Goal: Task Accomplishment & Management: Use online tool/utility

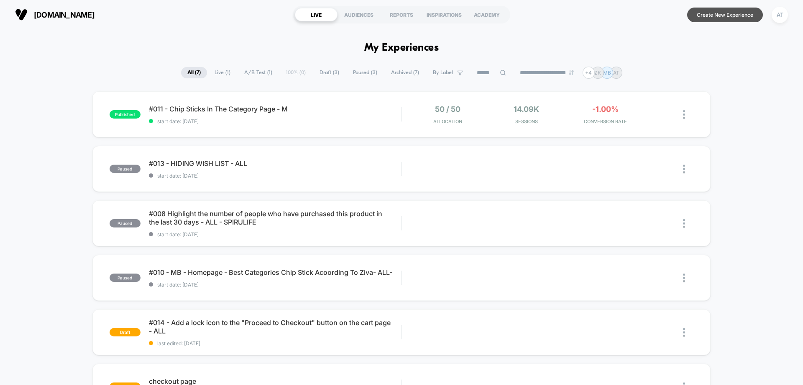
click at [720, 19] on button "Create New Experience" at bounding box center [726, 15] width 76 height 15
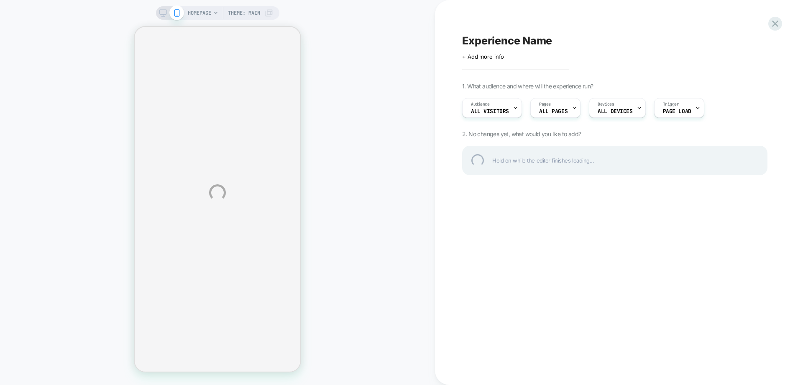
select select "**********"
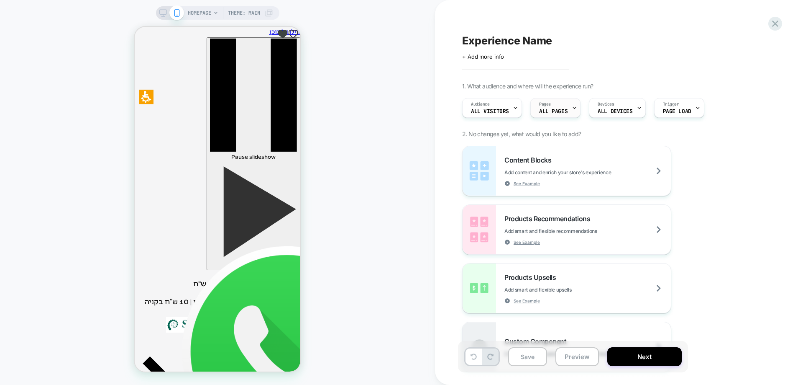
click at [545, 109] on span "ALL PAGES" at bounding box center [553, 111] width 28 height 6
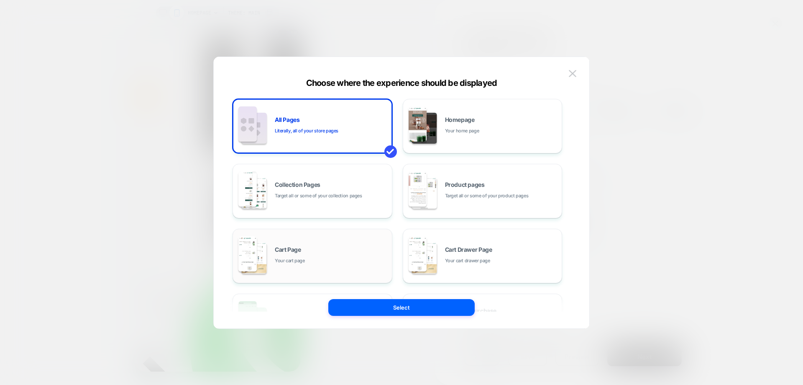
click at [322, 259] on div "Cart Page Your cart page" at bounding box center [331, 255] width 113 height 18
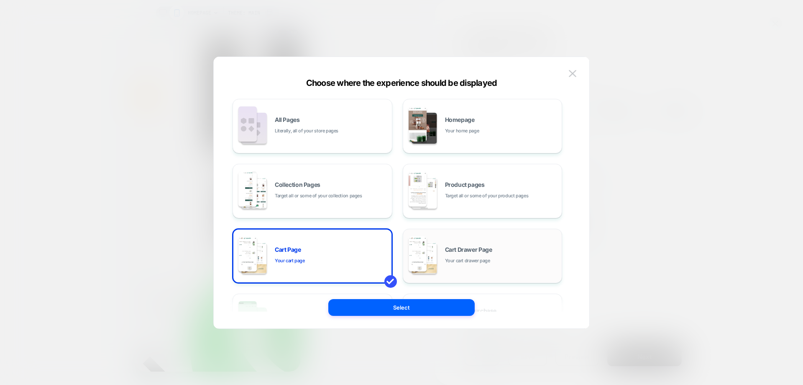
click at [505, 267] on div "Cart Drawer Page Your cart drawer page" at bounding box center [483, 256] width 151 height 46
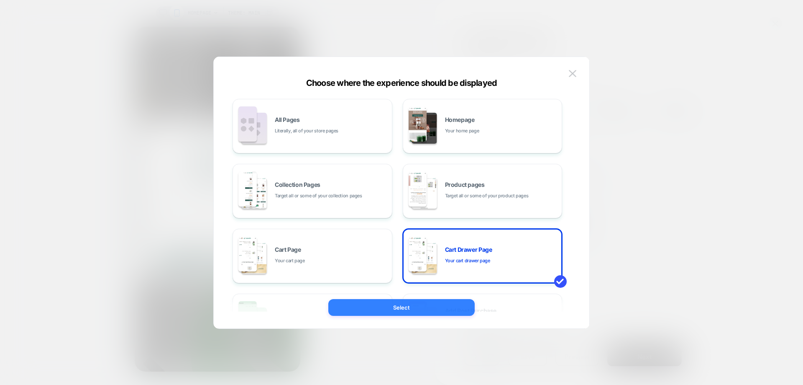
click at [443, 305] on button "Select" at bounding box center [401, 307] width 146 height 17
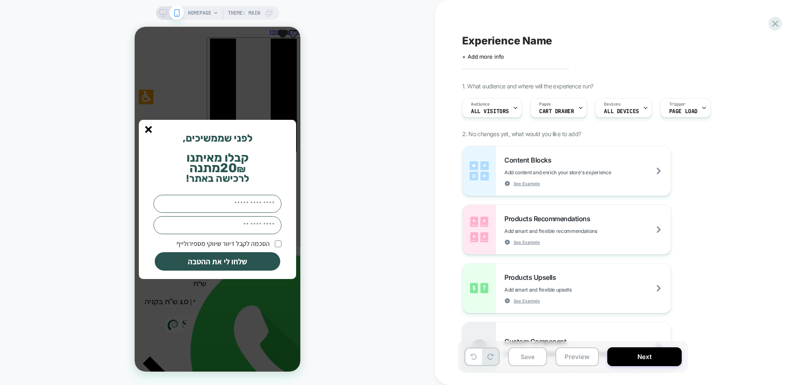
click at [149, 130] on line "סגור" at bounding box center [149, 129] width 6 height 6
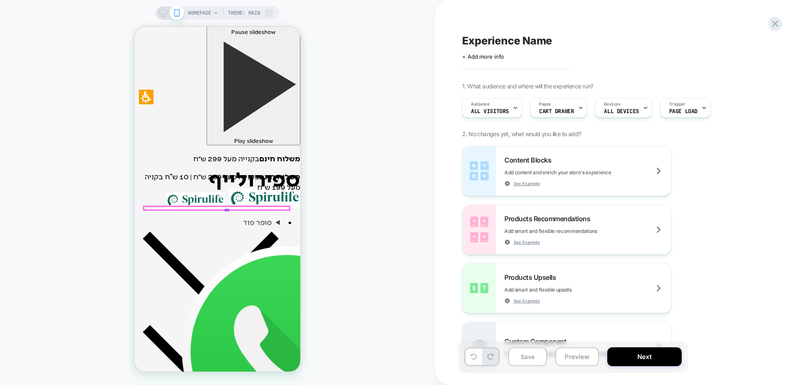
scroll to position [126, 0]
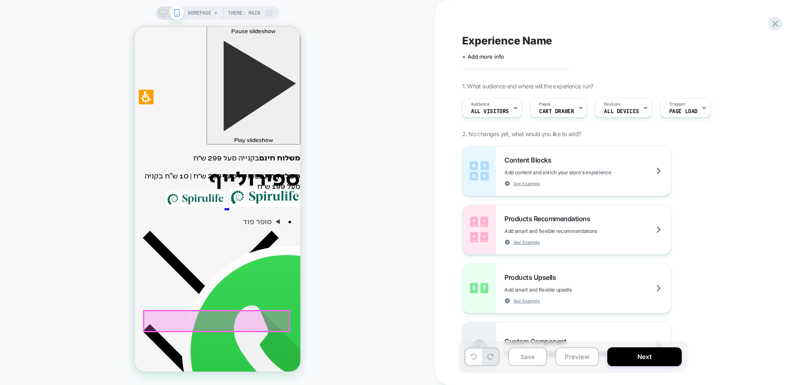
click at [198, 323] on div at bounding box center [217, 320] width 146 height 21
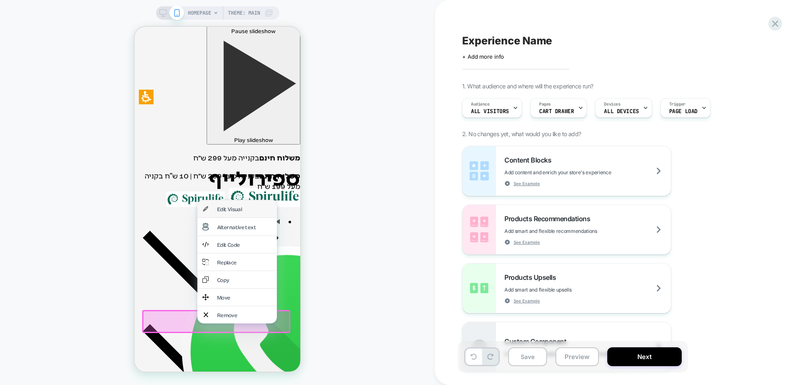
click at [219, 213] on div "Edit Visual" at bounding box center [238, 208] width 80 height 17
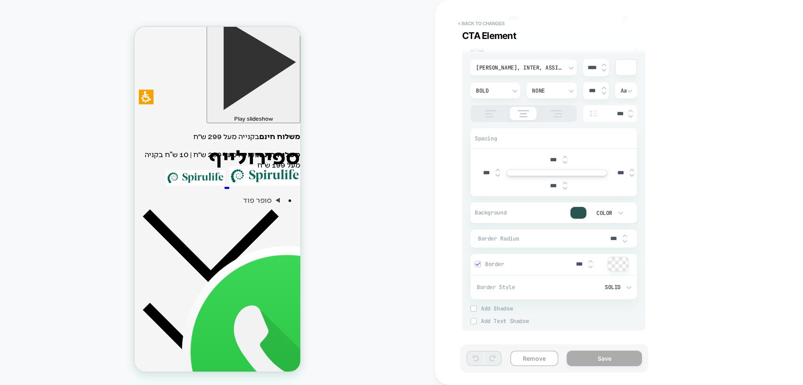
scroll to position [0, 0]
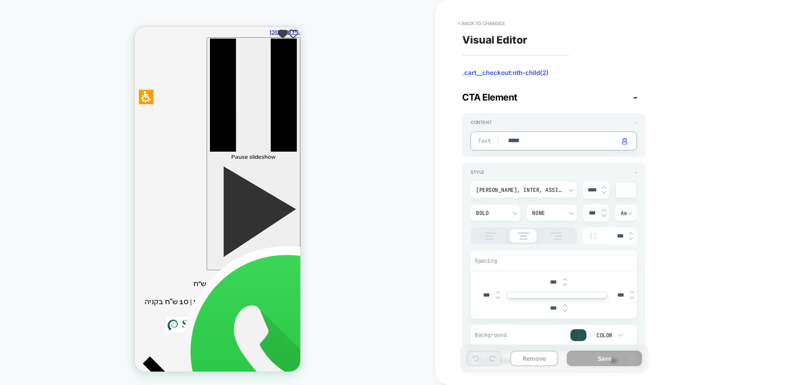
type textarea "*"
type textarea "******"
type textarea "*"
type textarea "*****"
click at [544, 139] on textarea "*****" at bounding box center [563, 140] width 110 height 9
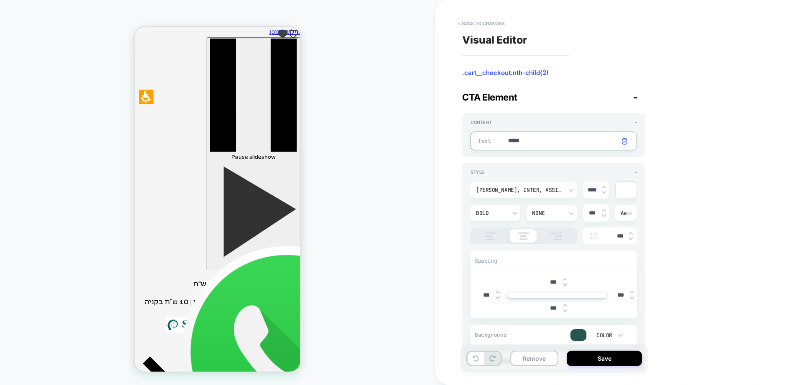
type textarea "*"
type textarea "****"
type textarea "*"
type textarea "*****"
type textarea "*"
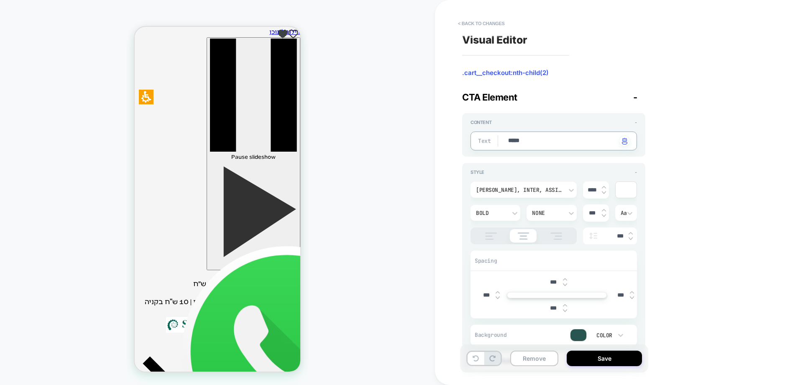
type textarea "****"
type textarea "*"
type textarea "*****"
type textarea "*"
type textarea "****"
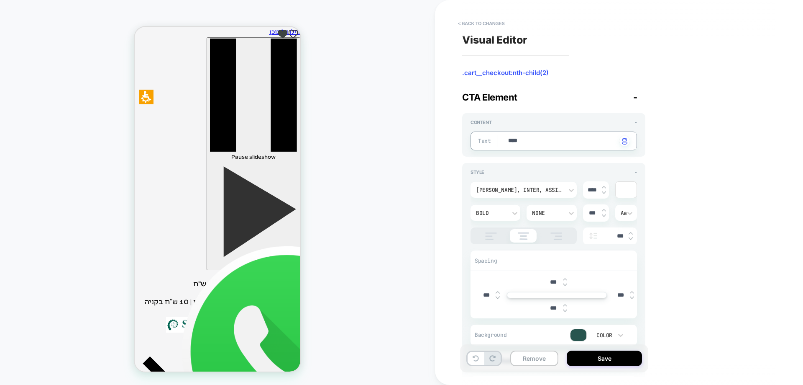
type textarea "*"
type textarea "*****"
click at [504, 353] on div "Remove Save" at bounding box center [554, 358] width 188 height 28
click at [481, 23] on button "< Back to changes" at bounding box center [481, 23] width 55 height 13
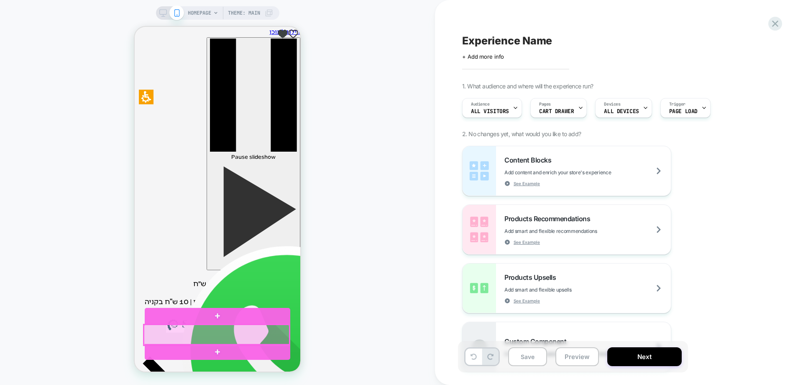
click at [216, 335] on div at bounding box center [217, 334] width 146 height 21
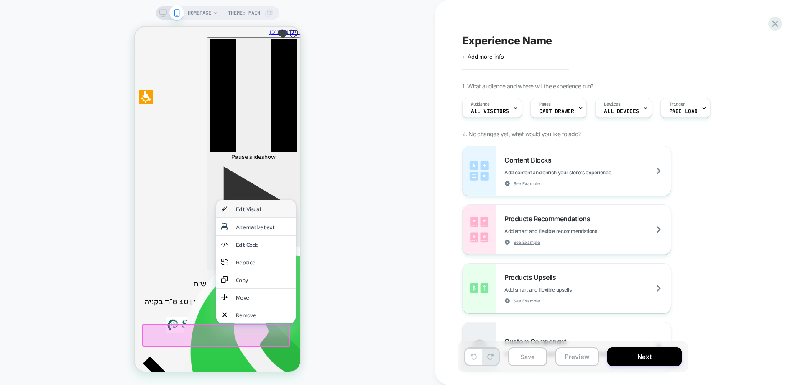
click at [244, 210] on div "Edit Visual" at bounding box center [263, 208] width 55 height 7
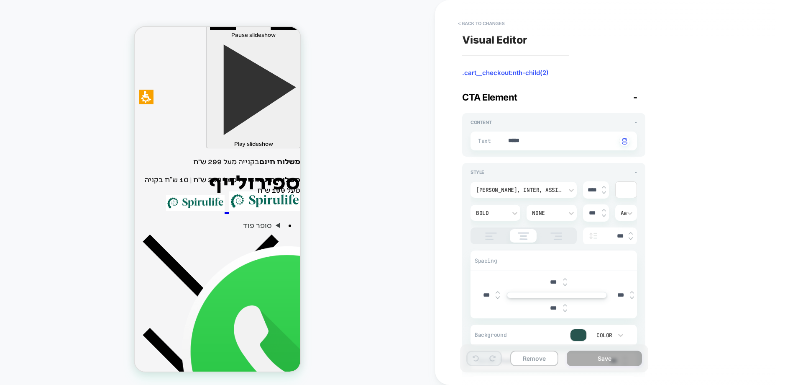
scroll to position [126, 0]
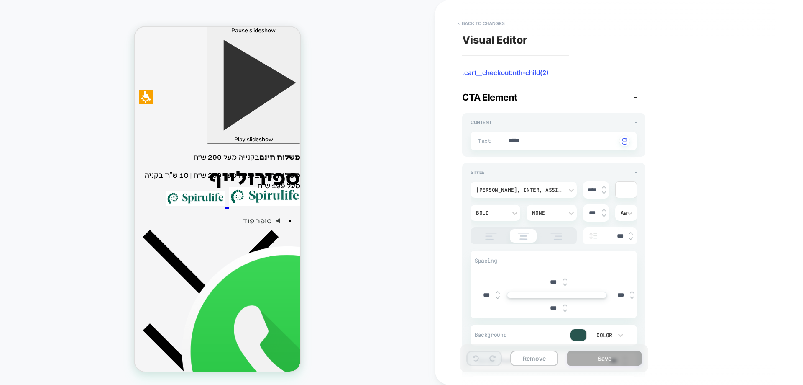
type textarea "*"
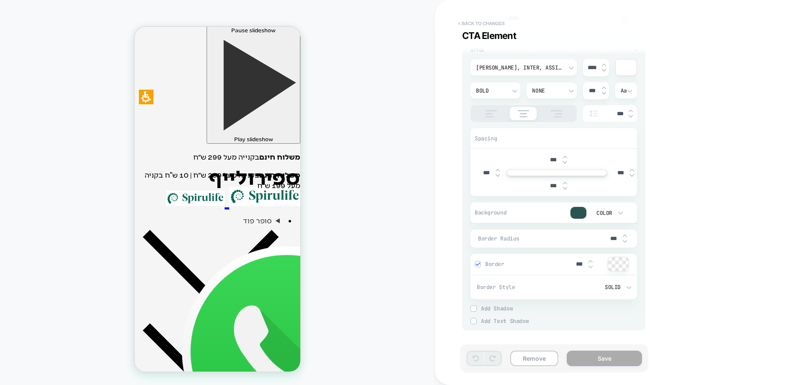
click at [476, 25] on button "< Back to changes" at bounding box center [481, 23] width 55 height 13
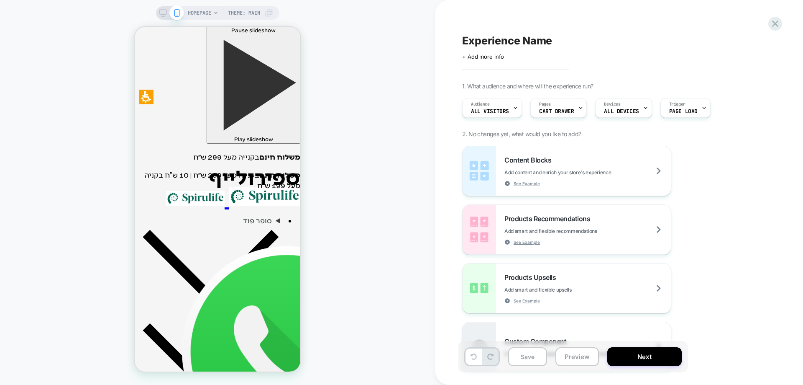
click at [202, 12] on span "HOMEPAGE" at bounding box center [199, 12] width 23 height 13
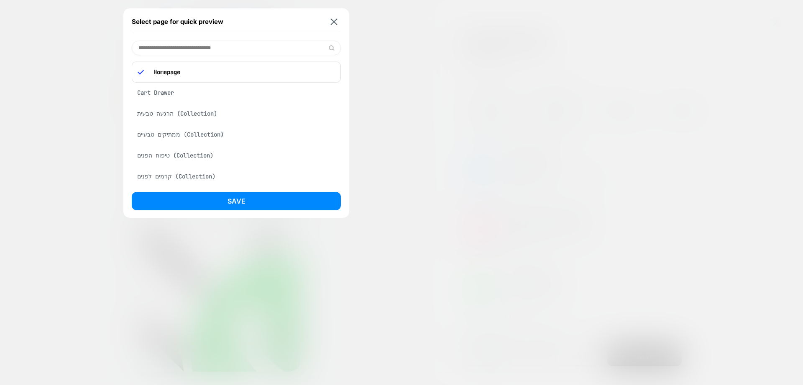
click at [189, 48] on input at bounding box center [236, 48] width 209 height 15
click at [166, 91] on div "Cart Drawer" at bounding box center [236, 93] width 209 height 16
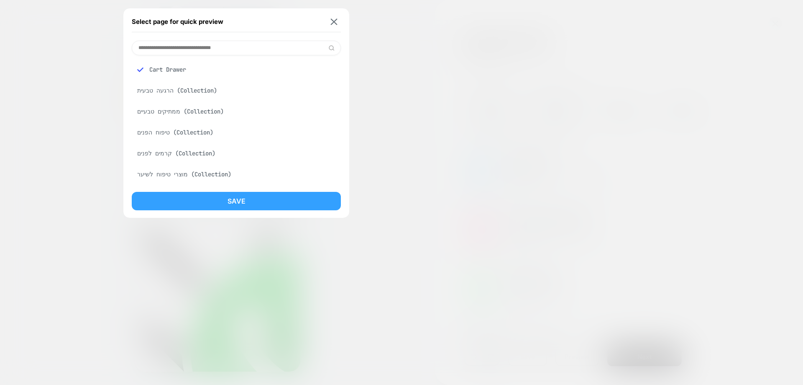
click at [220, 194] on button "Save" at bounding box center [236, 201] width 209 height 18
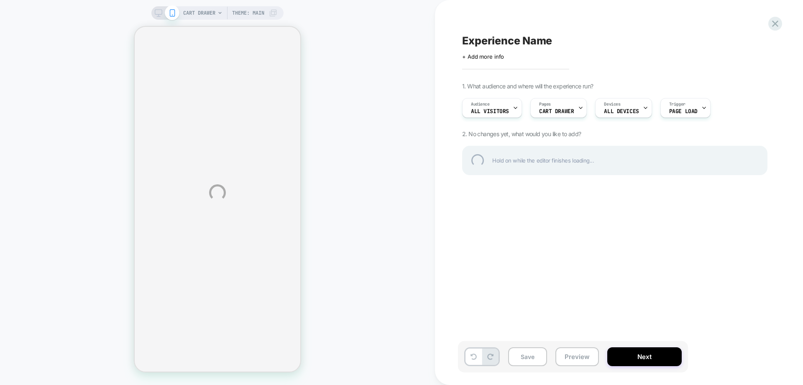
select select "**********"
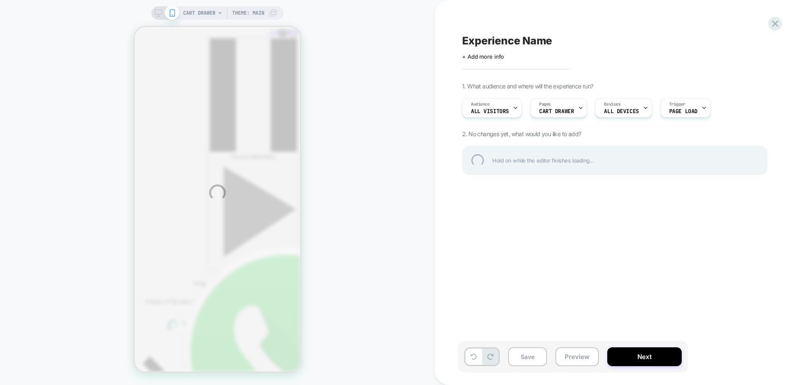
scroll to position [0, 0]
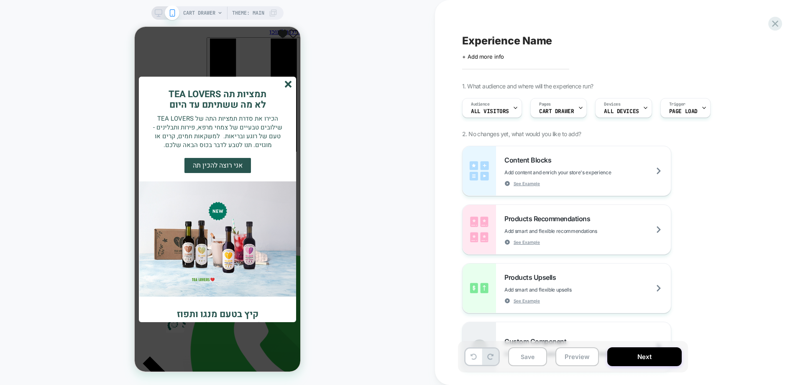
click at [290, 85] on icon "סגור" at bounding box center [288, 84] width 7 height 7
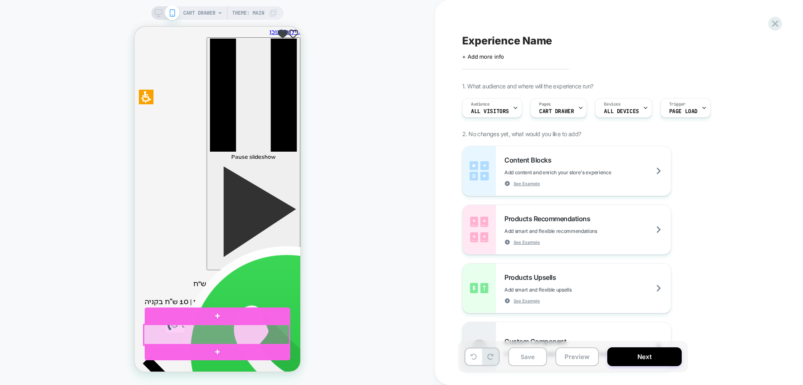
click at [218, 327] on div at bounding box center [217, 334] width 146 height 21
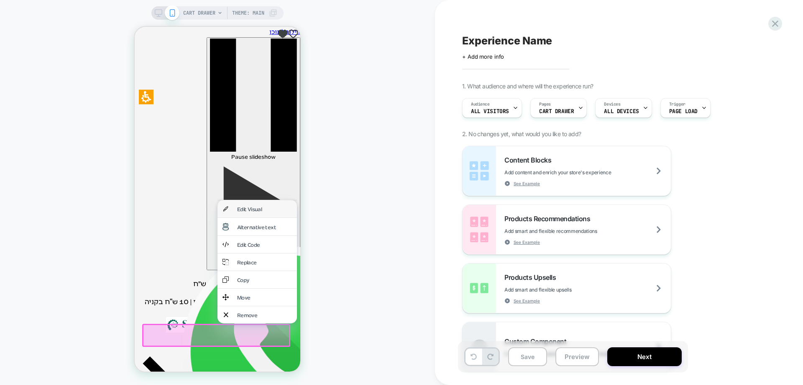
click at [249, 207] on div "Edit Visual" at bounding box center [264, 208] width 55 height 7
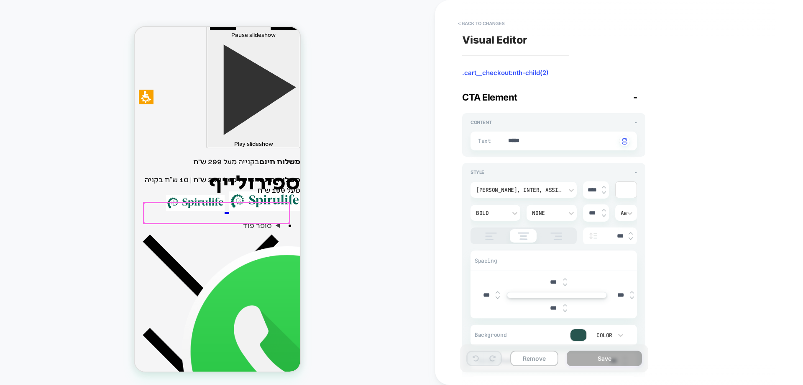
scroll to position [126, 0]
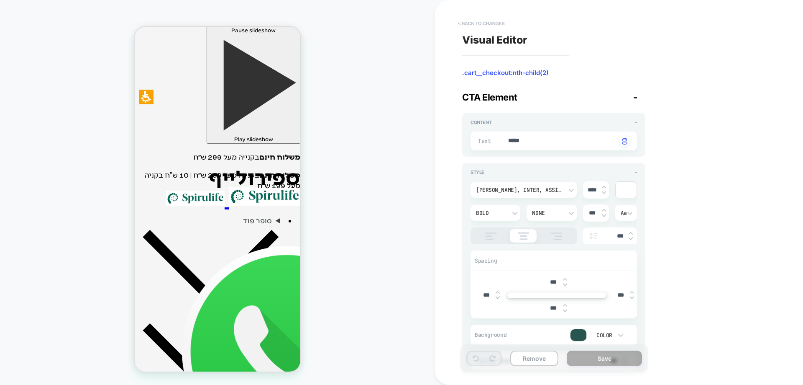
click at [488, 20] on button "< Back to changes" at bounding box center [481, 23] width 55 height 13
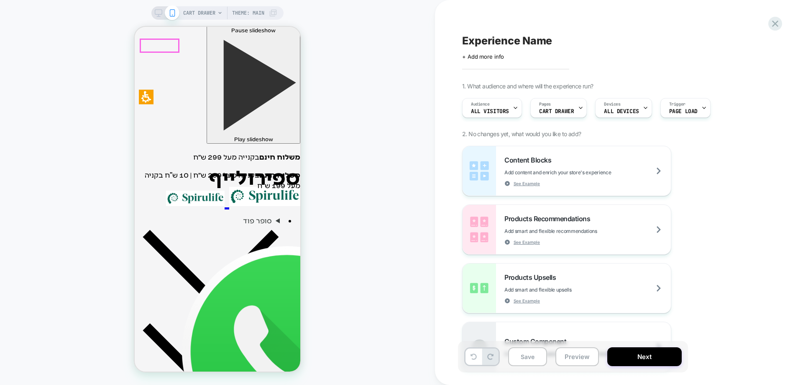
click at [365, 122] on div "CART DRAWER Theme: MAIN" at bounding box center [217, 192] width 435 height 368
click at [154, 45] on div at bounding box center [152, 45] width 7 height 7
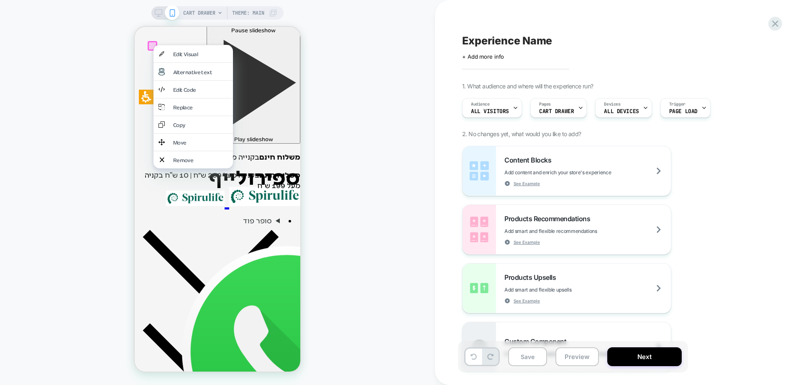
click at [214, 14] on span "CART DRAWER" at bounding box center [199, 12] width 32 height 13
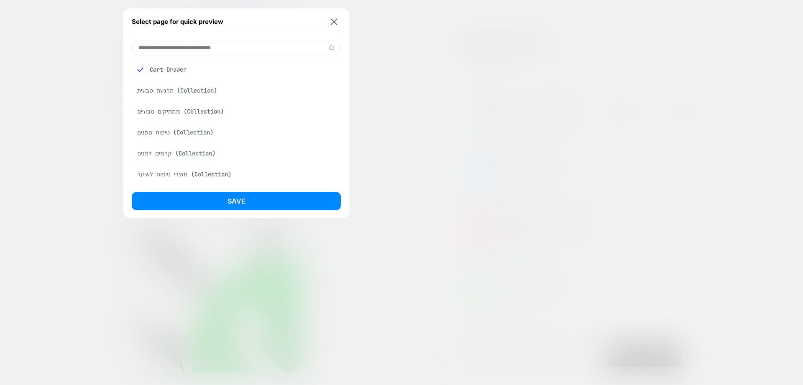
scroll to position [293, 0]
drag, startPoint x: 238, startPoint y: 173, endPoint x: 255, endPoint y: 188, distance: 23.1
click at [238, 173] on div "חישקל לירידה במשקל | כמוסות [120] (Product)" at bounding box center [236, 174] width 209 height 16
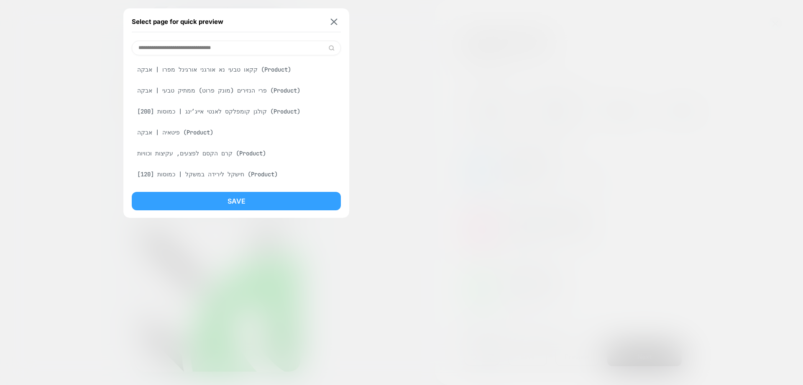
scroll to position [316, 0]
click at [286, 196] on button "Save" at bounding box center [236, 201] width 209 height 18
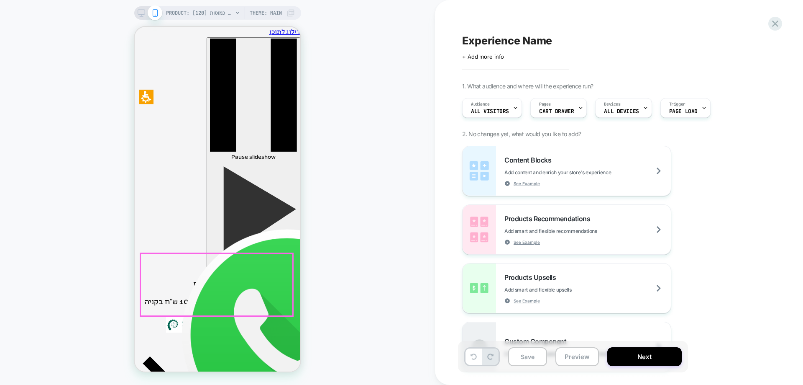
scroll to position [209, 0]
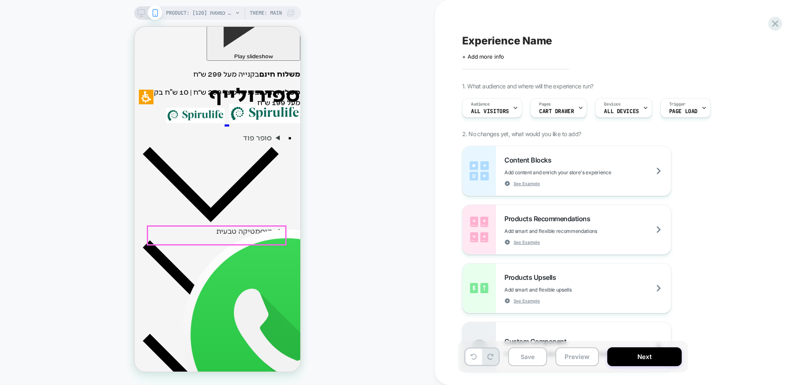
drag, startPoint x: 232, startPoint y: 234, endPoint x: 552, endPoint y: 260, distance: 321.2
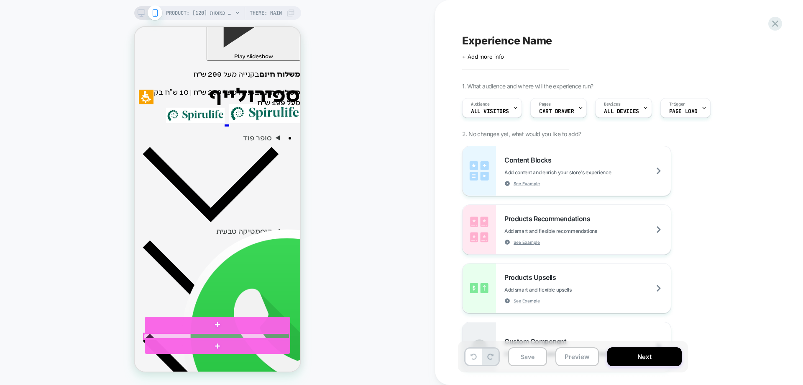
click at [213, 336] on div at bounding box center [217, 336] width 146 height 6
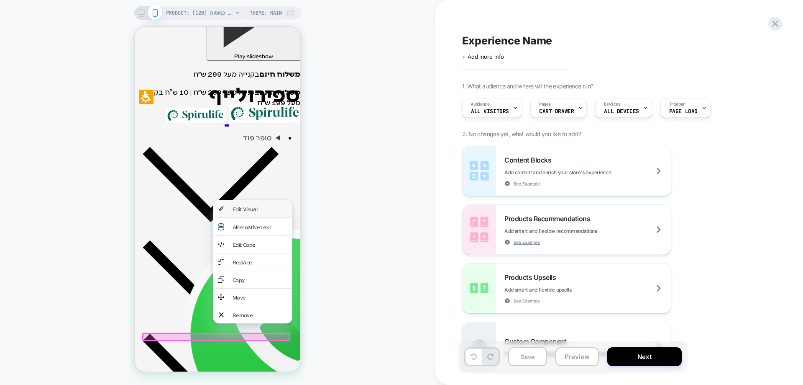
click at [249, 201] on div "Edit Visual" at bounding box center [253, 208] width 80 height 17
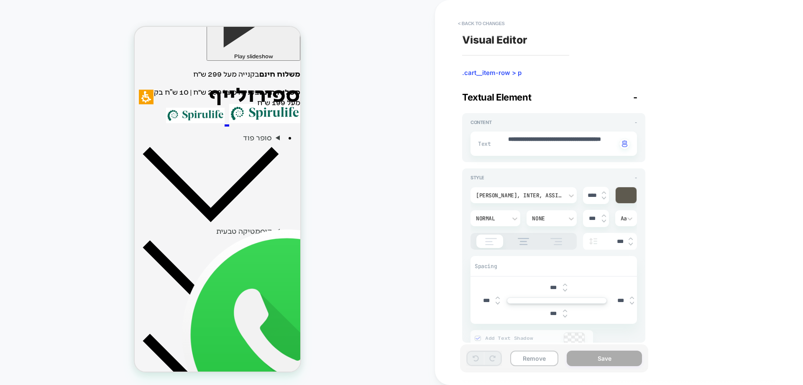
type textarea "*"
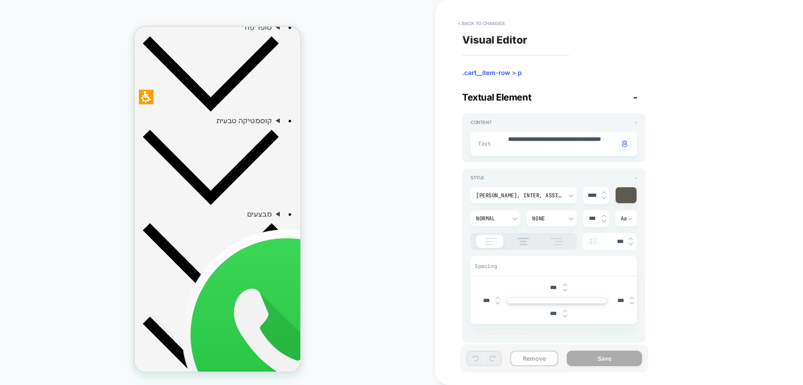
scroll to position [337, 0]
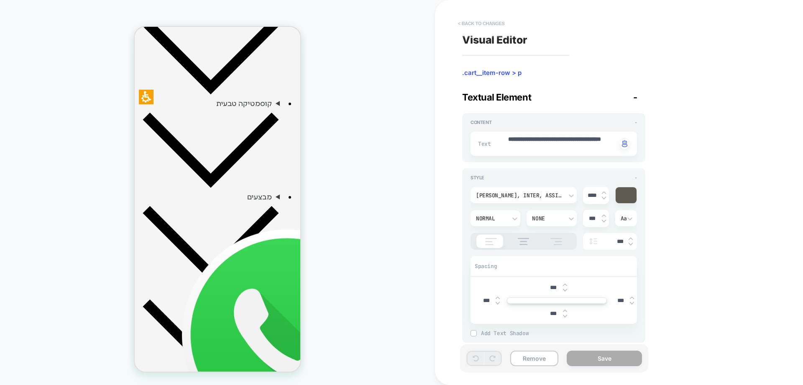
click at [492, 26] on button "< Back to changes" at bounding box center [481, 23] width 55 height 13
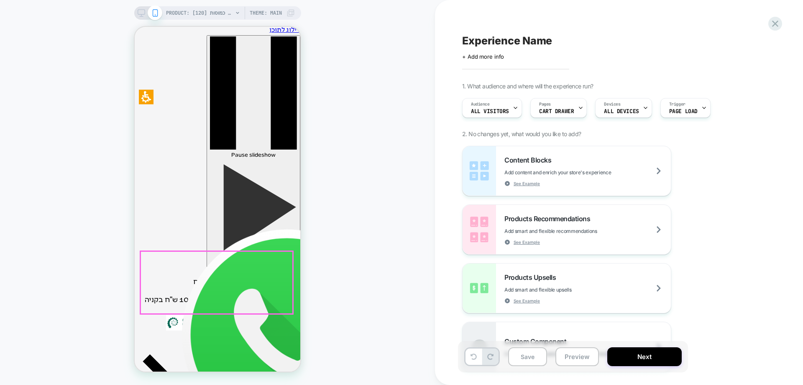
scroll to position [0, 0]
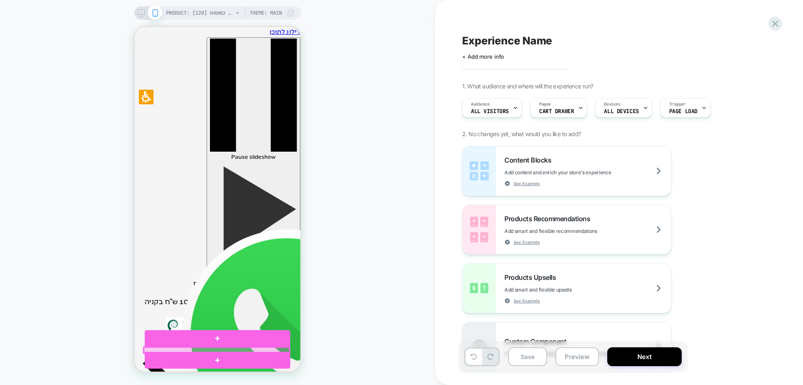
click at [213, 347] on div at bounding box center [217, 350] width 146 height 6
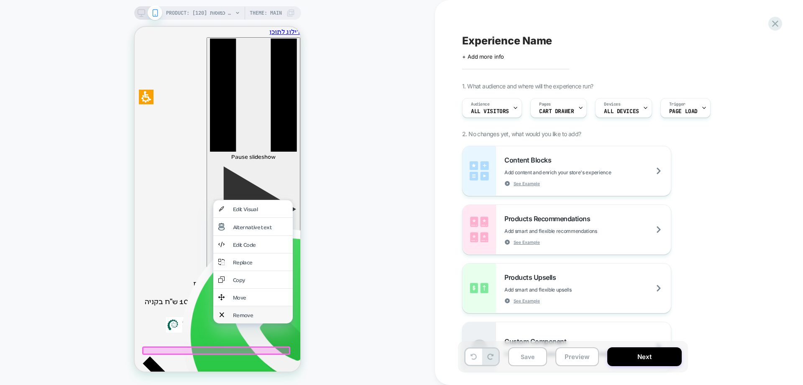
click at [239, 311] on div "Remove" at bounding box center [260, 314] width 55 height 7
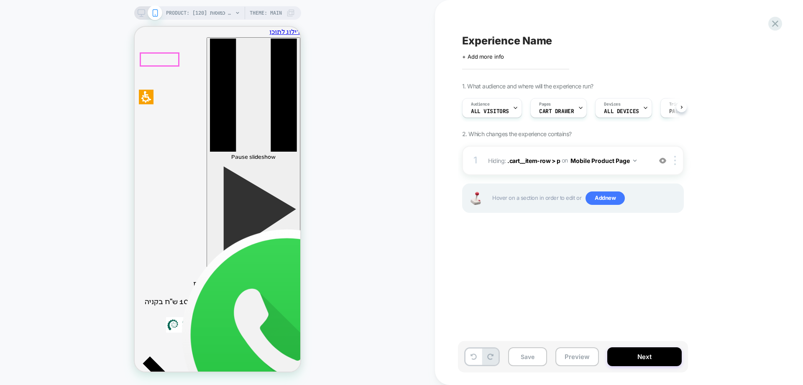
click at [491, 54] on span "+ Add more info" at bounding box center [483, 56] width 42 height 7
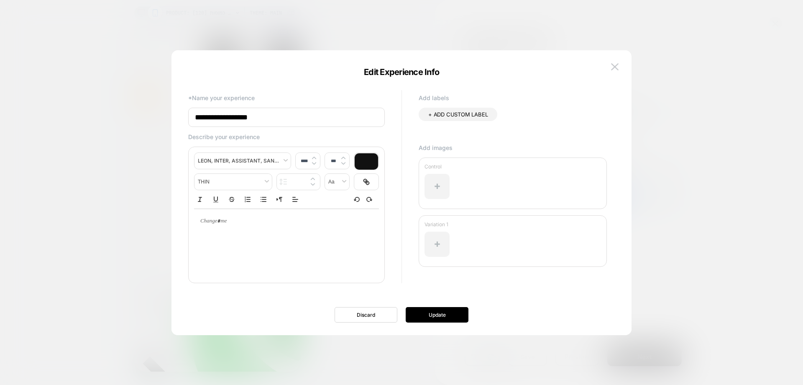
click at [290, 115] on input "**********" at bounding box center [286, 117] width 197 height 19
click at [259, 116] on input "******" at bounding box center [286, 117] width 197 height 19
paste input "**********"
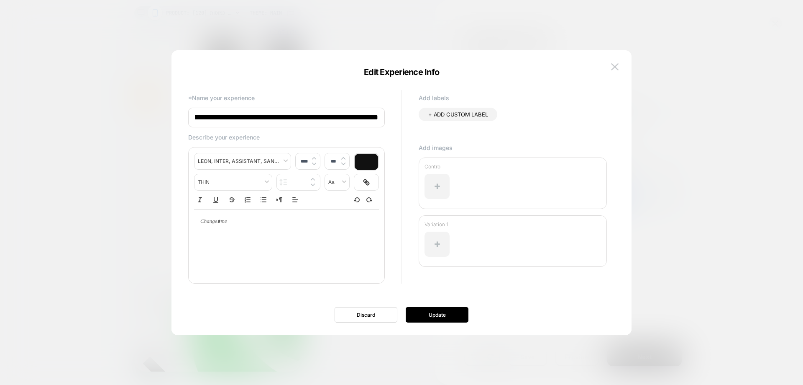
scroll to position [0, 84]
type input "**********"
click at [423, 317] on button "Update" at bounding box center [437, 314] width 63 height 15
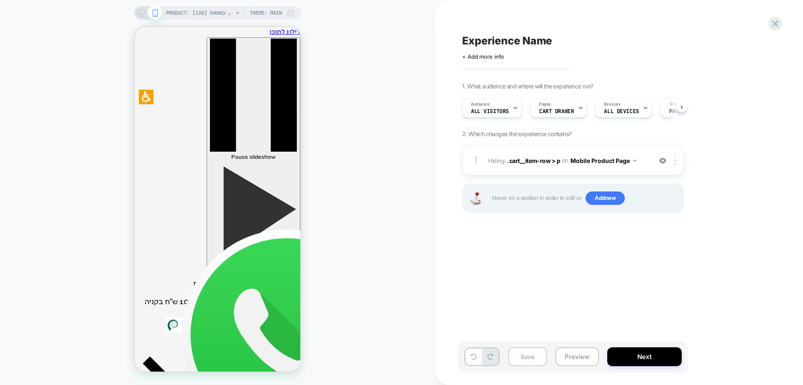
click at [522, 355] on button "Save" at bounding box center [527, 356] width 39 height 19
click at [635, 354] on button "Next" at bounding box center [645, 356] width 74 height 19
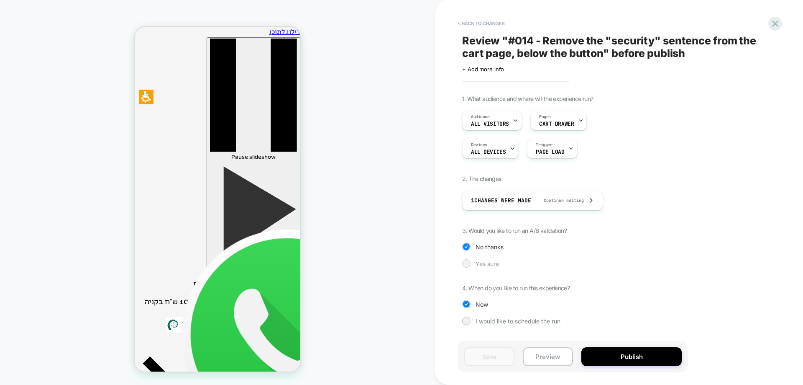
click at [488, 265] on span "Yes sure" at bounding box center [487, 263] width 23 height 7
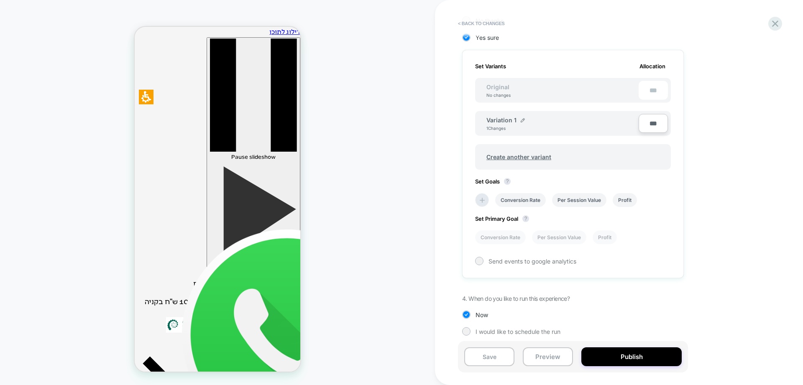
scroll to position [231, 0]
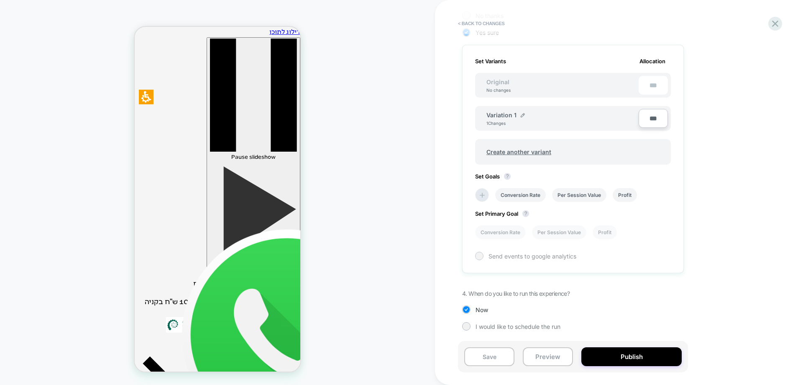
click at [480, 259] on div at bounding box center [479, 255] width 8 height 8
click at [504, 230] on li "Conversion Rate" at bounding box center [500, 232] width 51 height 14
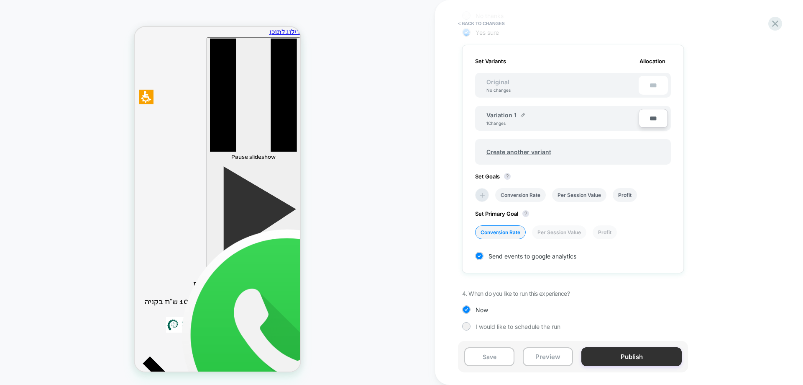
click at [620, 359] on button "Publish" at bounding box center [632, 356] width 100 height 19
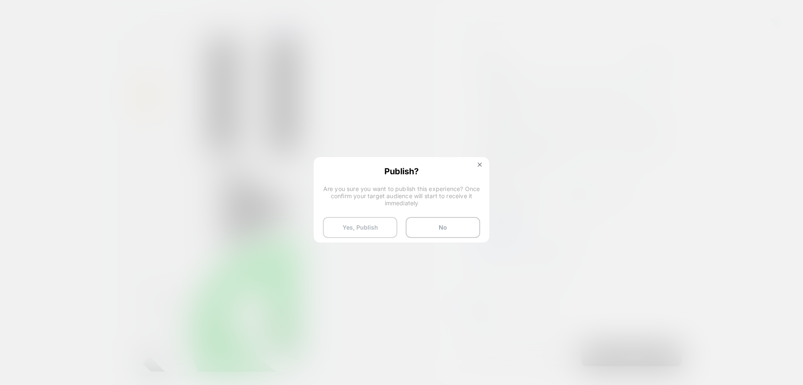
click at [385, 226] on button "Yes, Publish" at bounding box center [360, 227] width 74 height 21
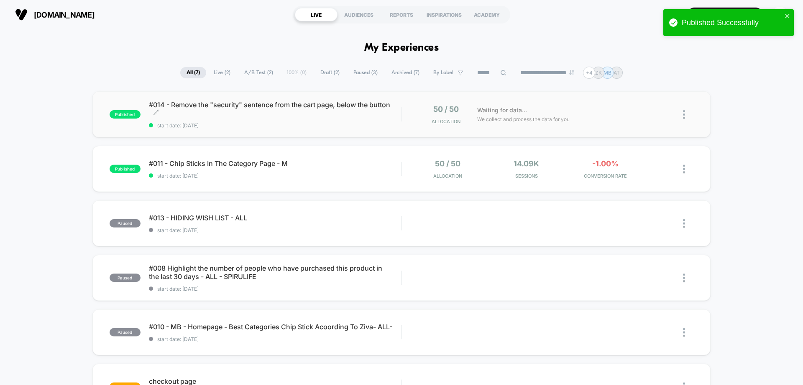
click at [229, 126] on span "start date: 11.8.2025" at bounding box center [275, 125] width 252 height 6
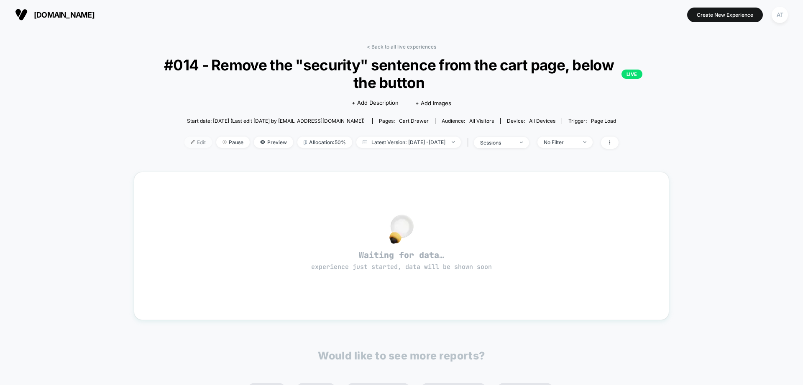
click at [190, 143] on span "Edit" at bounding box center [199, 141] width 28 height 11
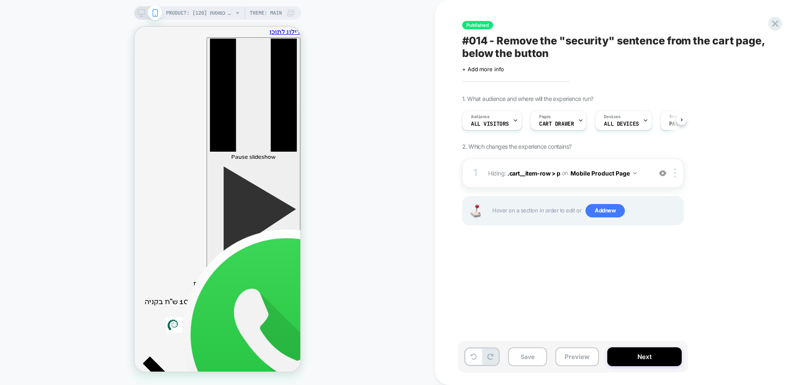
scroll to position [0, 0]
click at [348, 201] on div "PRODUCT: חישקל לירידה במשקל | כמוסות [120] PRODUCT: חישקל לירידה במשקל | כמוסות…" at bounding box center [217, 192] width 435 height 368
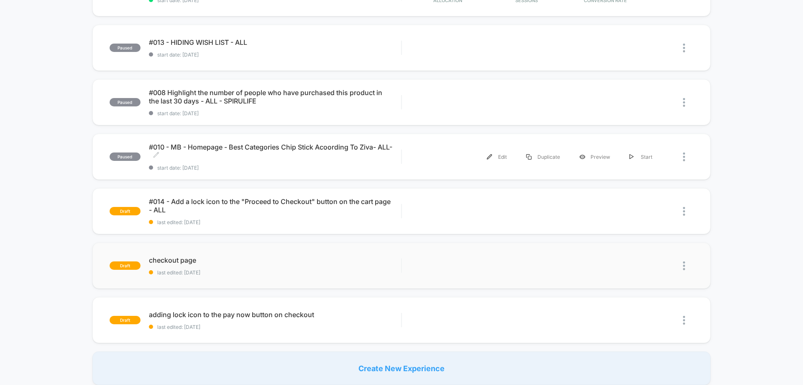
scroll to position [126, 0]
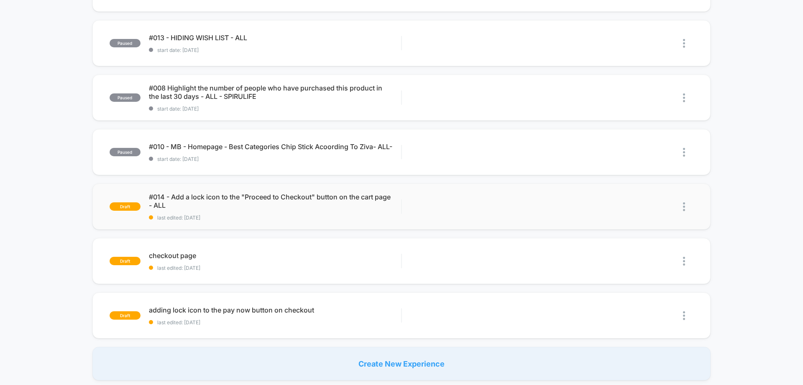
click at [684, 208] on img at bounding box center [684, 206] width 2 height 9
click at [640, 245] on div "Delete" at bounding box center [641, 245] width 75 height 19
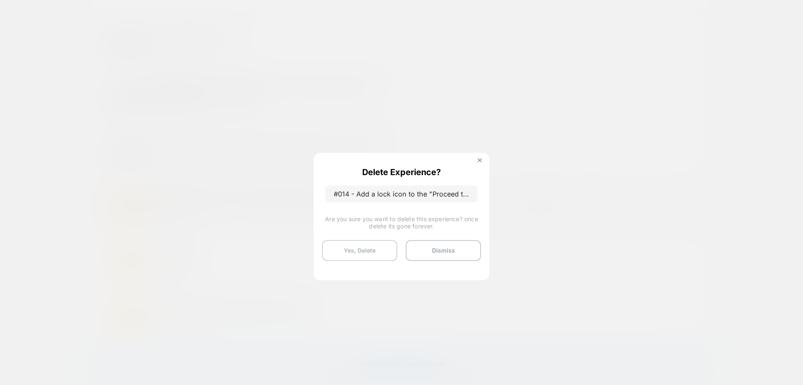
click at [360, 247] on button "Yes, Delete" at bounding box center [359, 250] width 75 height 21
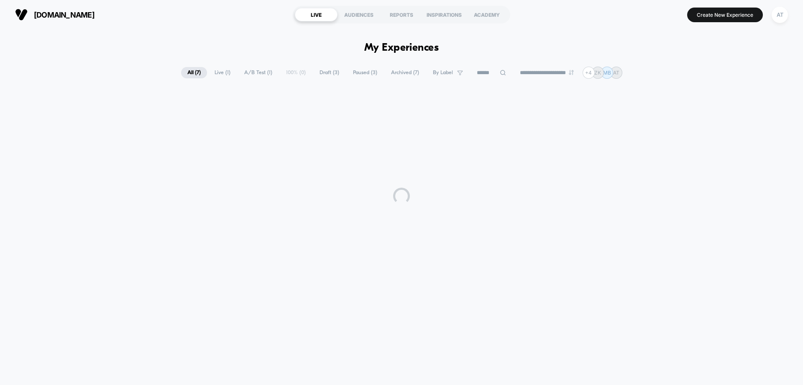
scroll to position [0, 0]
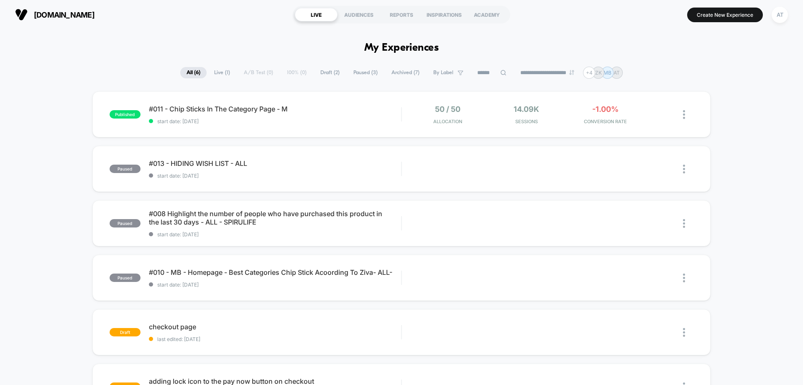
click at [201, 11] on section "[DOMAIN_NAME]" at bounding box center [140, 14] width 255 height 21
drag, startPoint x: 730, startPoint y: 175, endPoint x: 741, endPoint y: 184, distance: 14.0
click at [730, 175] on div "published #011 - Chip Sticks In The Category Page - M start date: [DATE] 50 / 5…" at bounding box center [401, 271] width 803 height 360
click at [225, 19] on section "[DOMAIN_NAME]" at bounding box center [140, 14] width 255 height 21
click at [787, 17] on div "AT" at bounding box center [780, 15] width 16 height 16
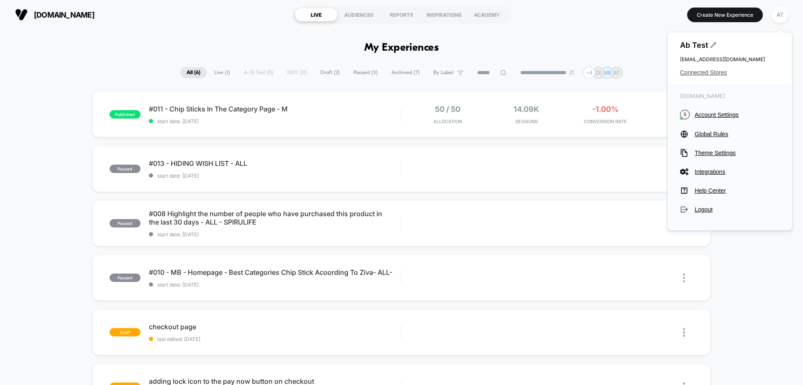
click at [715, 74] on span "Connected Stores" at bounding box center [730, 72] width 100 height 7
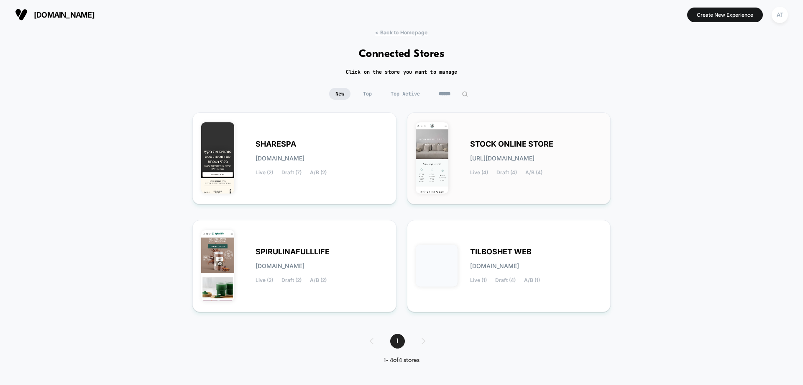
click at [532, 157] on span "[URL][DOMAIN_NAME]" at bounding box center [502, 158] width 64 height 6
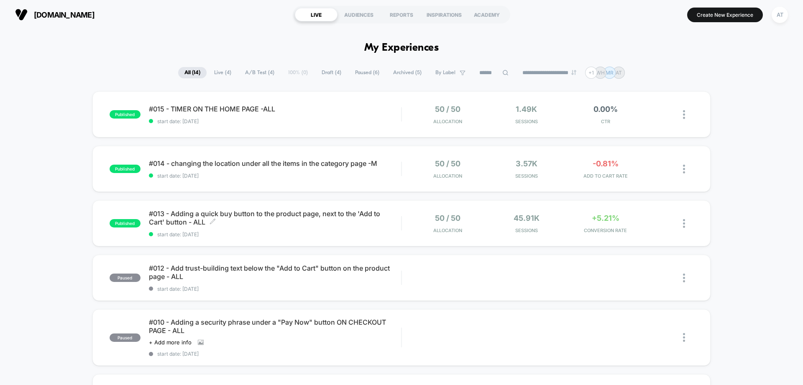
drag, startPoint x: 304, startPoint y: 226, endPoint x: 257, endPoint y: 241, distance: 48.8
click at [303, 228] on div "#013 - Adding a quick buy button to the product page, next to the 'Add to Cart'…" at bounding box center [275, 223] width 252 height 28
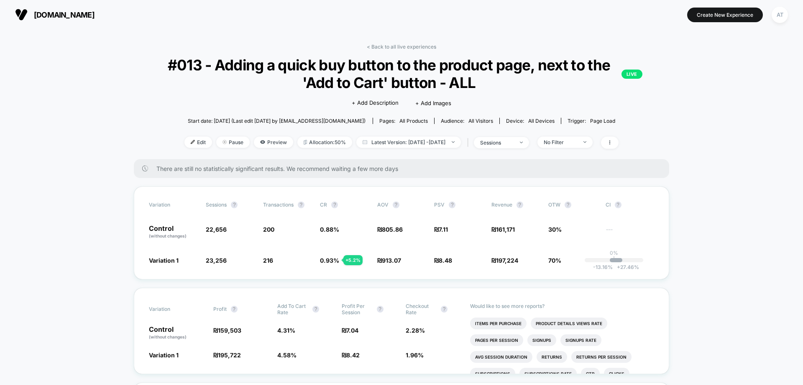
click at [258, 143] on span "Preview" at bounding box center [273, 141] width 39 height 11
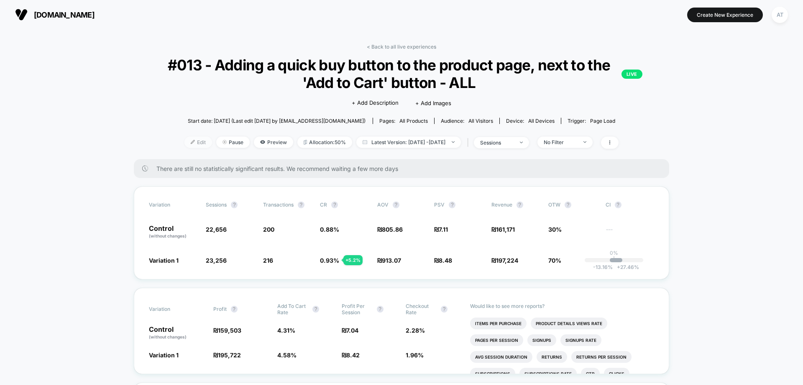
click at [185, 145] on span "Edit" at bounding box center [199, 141] width 28 height 11
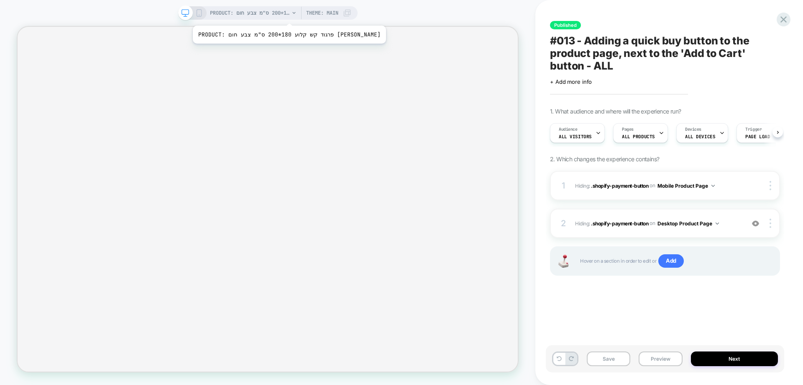
scroll to position [0, 0]
click at [264, 15] on span "PRODUCT: פרגוד קש קלוע 180*200 ס"מ צבע חום [PERSON_NAME]" at bounding box center [250, 12] width 80 height 13
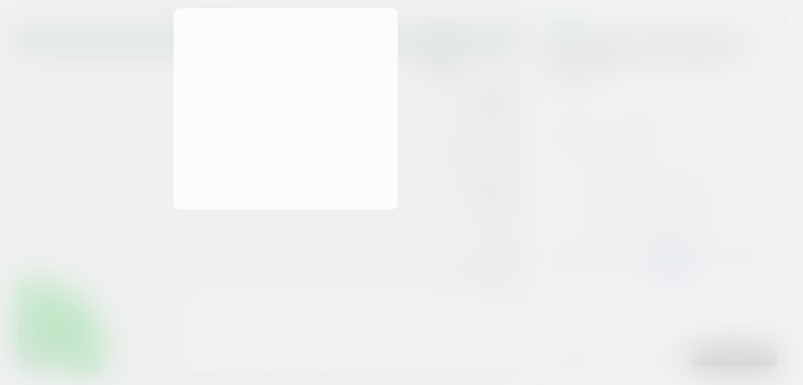
scroll to position [0, 0]
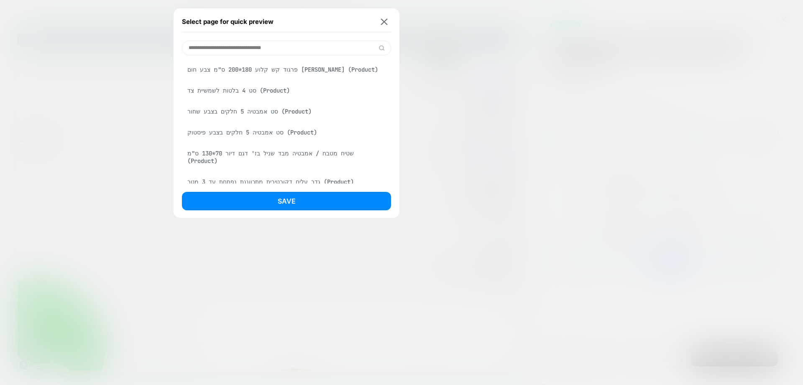
drag, startPoint x: 258, startPoint y: 135, endPoint x: 262, endPoint y: 151, distance: 16.7
click at [259, 139] on div "סט אמבטיה 5 חלקים בצבע פיסטוק (Product)" at bounding box center [286, 132] width 209 height 16
click at [268, 217] on div "Select page for quick preview פרגוד קש קלוע 180*200 ס"מ צבע חום [PERSON_NAME] (…" at bounding box center [287, 112] width 226 height 209
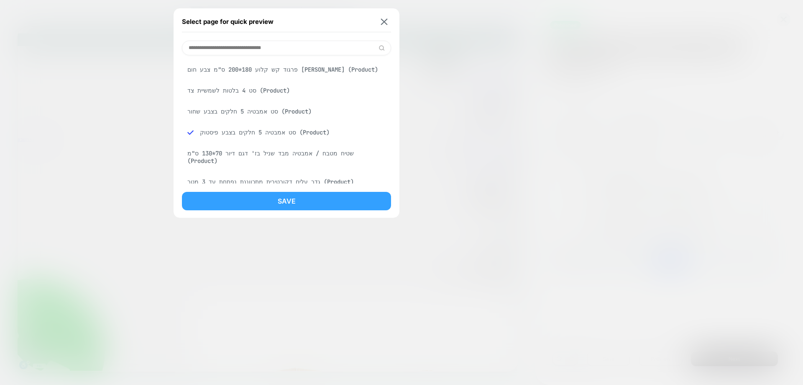
click at [270, 203] on button "Save" at bounding box center [286, 201] width 209 height 18
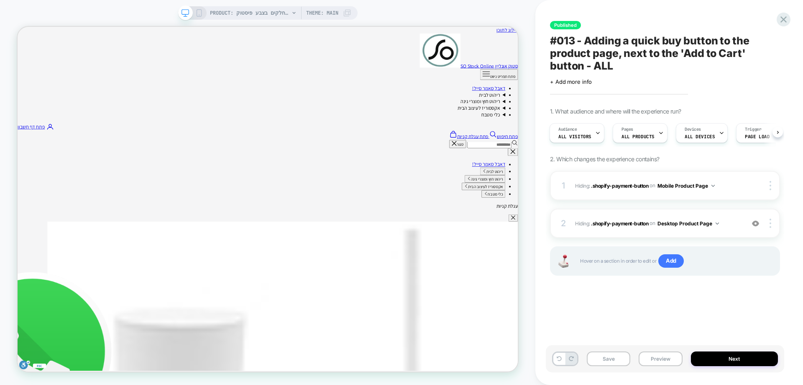
click at [200, 14] on icon at bounding box center [199, 13] width 8 height 8
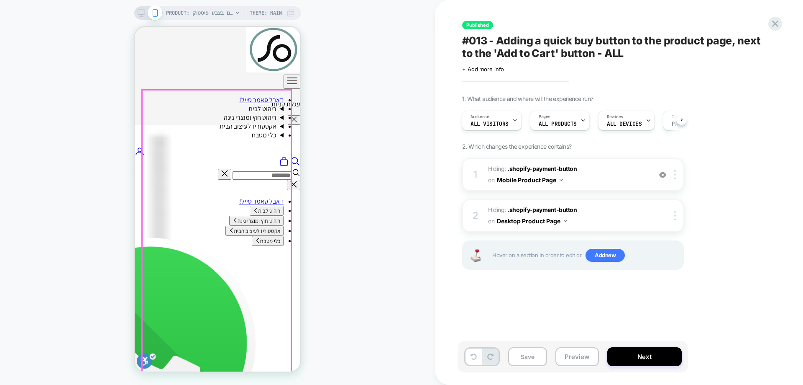
scroll to position [182, 0]
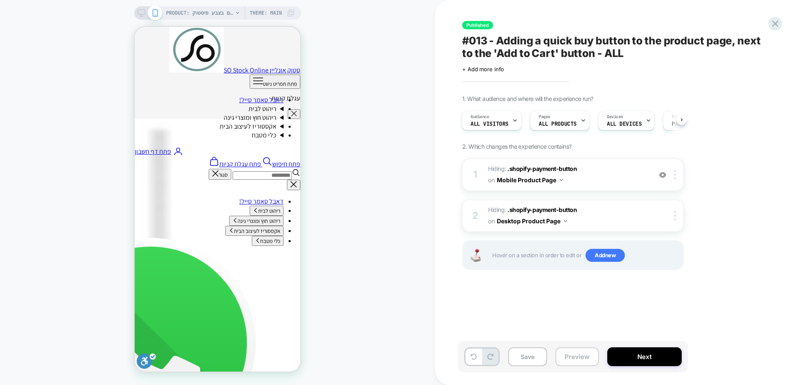
click at [570, 358] on button "Preview" at bounding box center [578, 356] width 44 height 19
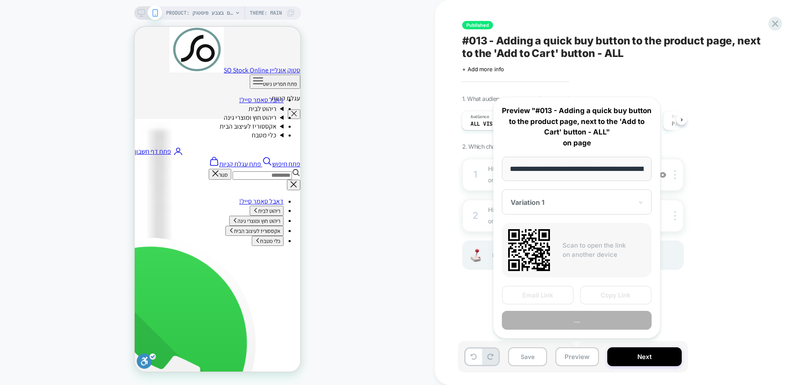
scroll to position [0, 795]
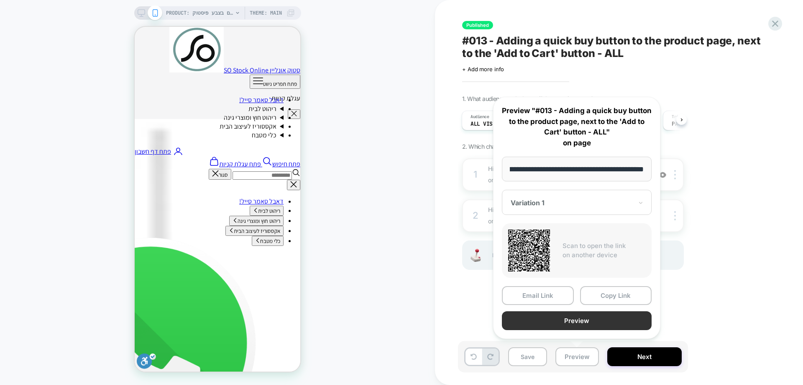
click at [572, 320] on button "Preview" at bounding box center [577, 320] width 150 height 19
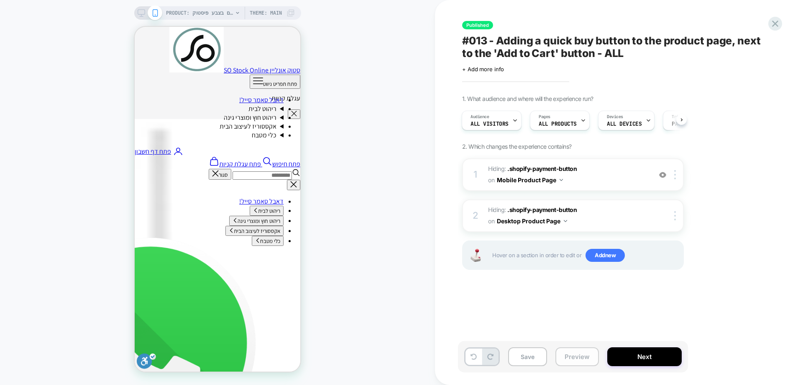
click at [570, 359] on button "Preview" at bounding box center [578, 356] width 44 height 19
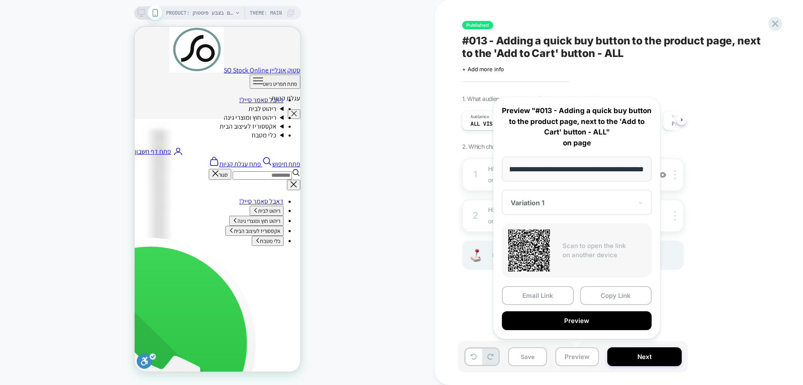
scroll to position [0, 0]
click at [559, 193] on div "Variation 1" at bounding box center [577, 202] width 150 height 25
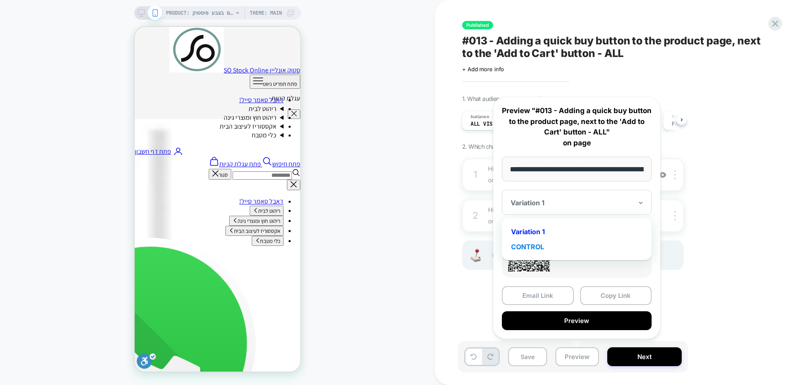
click at [533, 247] on div "CONTROL" at bounding box center [576, 246] width 141 height 15
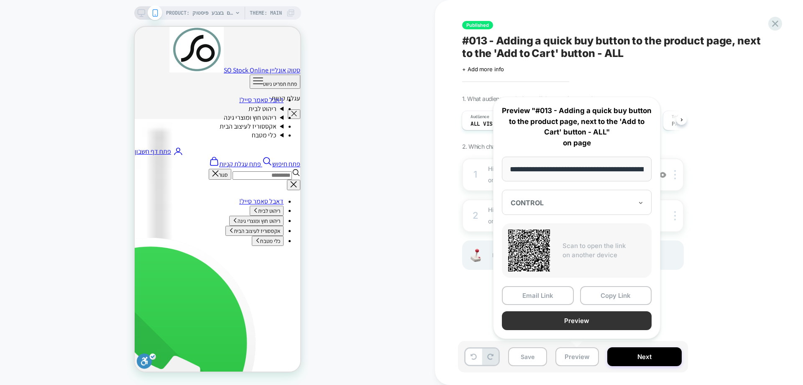
click at [566, 322] on button "Preview" at bounding box center [577, 320] width 150 height 19
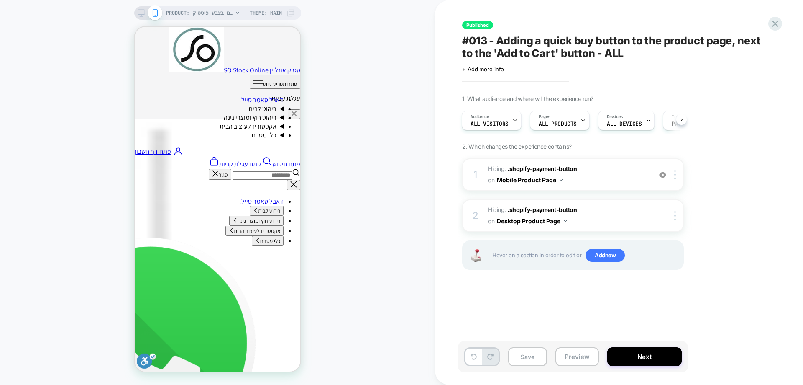
click at [359, 180] on div "PRODUCT: סט אמבטיה 5 חלקים בצבע פיסטוק PRODUCT: סט אמבטיה 5 חלקים בצבע פיסטוק T…" at bounding box center [217, 192] width 435 height 368
click at [382, 144] on div "PRODUCT: סט אמבטיה 5 חלקים בצבע פיסטוק PRODUCT: סט אמבטיה 5 חלקים בצבע פיסטוק T…" at bounding box center [217, 192] width 435 height 368
click at [394, 182] on div "PRODUCT: סט אמבטיה 5 חלקים בצבע פיסטוק PRODUCT: סט אמבטיה 5 חלקים בצבע פיסטוק T…" at bounding box center [217, 192] width 435 height 368
click at [399, 149] on div "PRODUCT: סט אמבטיה 5 חלקים בצבע פיסטוק PRODUCT: סט אמבטיה 5 חלקים בצבע פיסטוק T…" at bounding box center [217, 192] width 435 height 368
click at [364, 62] on div "PRODUCT: סט אמבטיה 5 חלקים בצבע פיסטוק PRODUCT: סט אמבטיה 5 חלקים בצבע פיסטוק T…" at bounding box center [217, 192] width 435 height 368
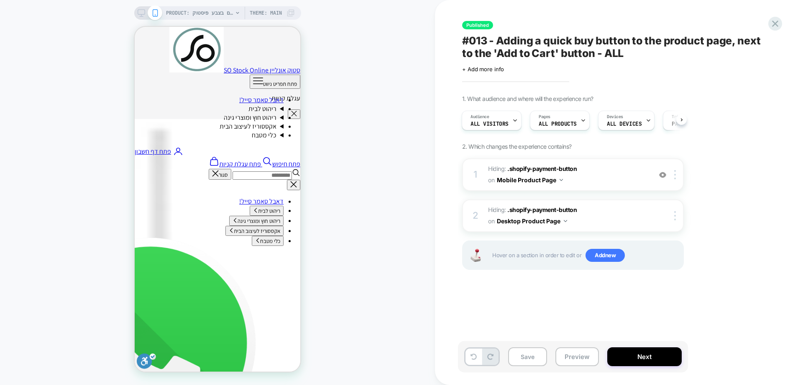
click at [350, 78] on div "PRODUCT: סט אמבטיה 5 חלקים בצבע פיסטוק PRODUCT: סט אמבטיה 5 חלקים בצבע פיסטוק T…" at bounding box center [217, 192] width 435 height 368
click at [403, 49] on div "PRODUCT: סט אמבטיה 5 חלקים בצבע פיסטוק PRODUCT: סט אמבטיה 5 חלקים בצבע פיסטוק T…" at bounding box center [217, 192] width 435 height 368
click at [767, 28] on div "Published #013 - Adding a quick buy button to the product page, next to the 'Ad…" at bounding box center [615, 192] width 314 height 368
click at [778, 18] on icon at bounding box center [775, 23] width 11 height 11
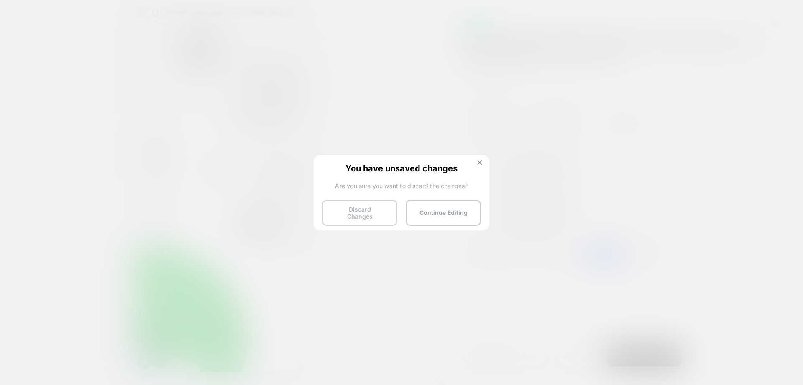
click at [370, 203] on button "Discard Changes" at bounding box center [359, 213] width 75 height 26
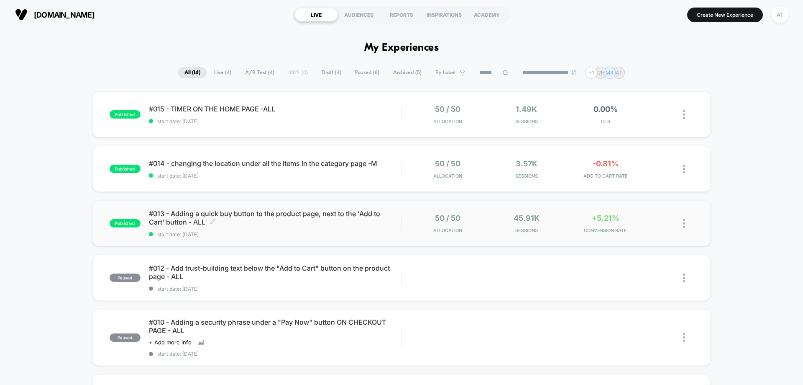
click at [291, 226] on span "#013 - Adding a quick buy button to the product page, next to the 'Add to Cart'…" at bounding box center [275, 217] width 252 height 17
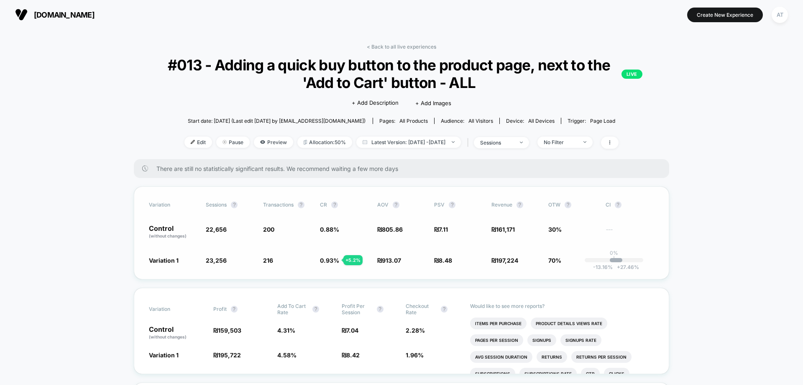
drag, startPoint x: 622, startPoint y: 241, endPoint x: 636, endPoint y: 246, distance: 15.2
click at [636, 246] on div "Variation Sessions ? Transactions ? CR ? AOV ? PSV ? Revenue ? OTW ? CI ? Contr…" at bounding box center [402, 232] width 536 height 93
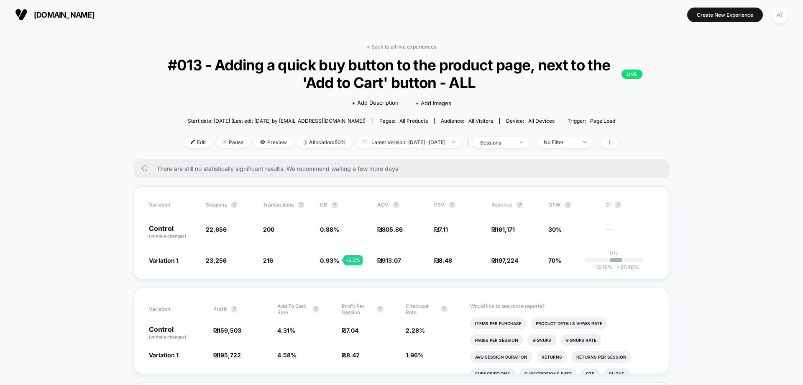
click at [415, 261] on span "₪ 913.07 + 13.3 %" at bounding box center [401, 260] width 49 height 8
click at [618, 240] on div "Variation Sessions ? Transactions ? CR ? AOV ? PSV ? Revenue ? OTW ? CI ? Contr…" at bounding box center [402, 232] width 536 height 93
click at [435, 50] on div "< Back to all live experiences #013 - Adding a quick buy button to the product …" at bounding box center [402, 101] width 536 height 115
click at [409, 48] on link "< Back to all live experiences" at bounding box center [401, 47] width 69 height 6
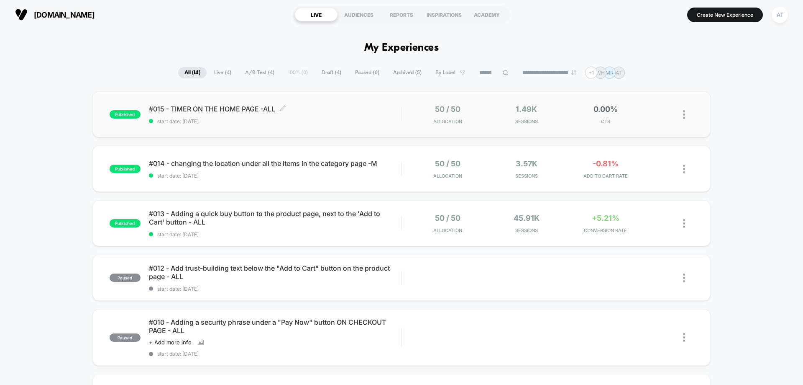
click at [330, 113] on div "#015 - TIMER ON THE HOME PAGE -ALL Click to edit experience details Click to ed…" at bounding box center [275, 115] width 252 height 20
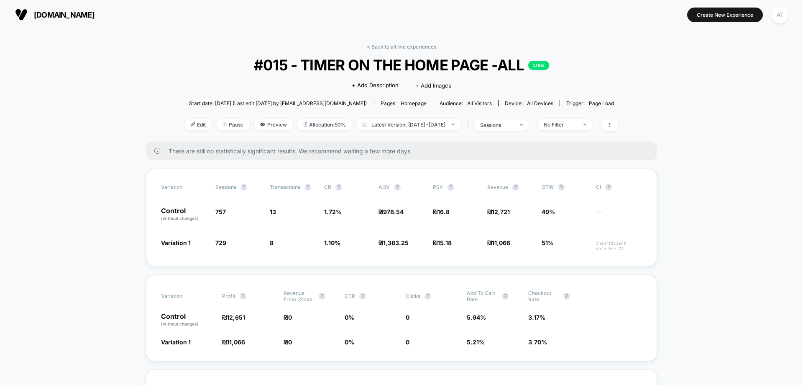
click at [185, 72] on div "< Back to all live experiences #015 - TIMER ON THE HOME PAGE -ALL LIVE Click to…" at bounding box center [402, 93] width 434 height 98
click at [411, 49] on link "< Back to all live experiences" at bounding box center [401, 47] width 69 height 6
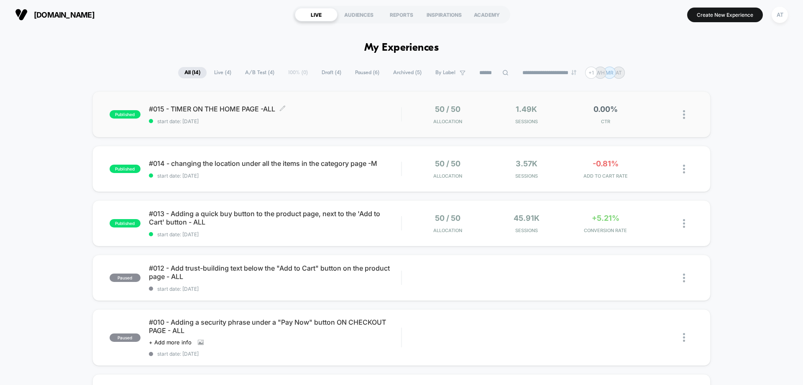
click at [224, 116] on div "#015 - TIMER ON THE HOME PAGE -ALL Click to edit experience details Click to ed…" at bounding box center [275, 115] width 252 height 20
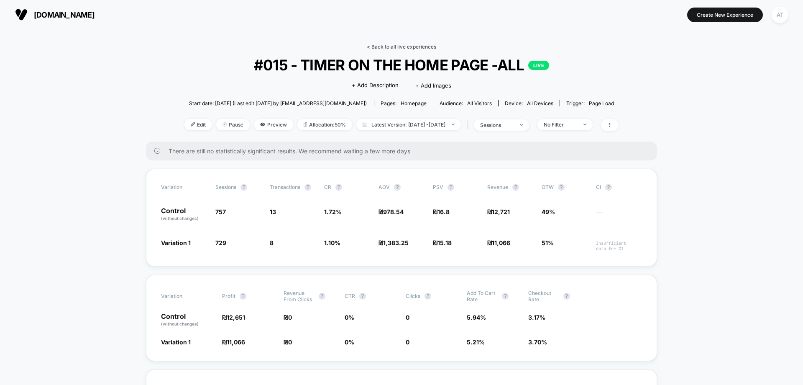
click at [418, 48] on link "< Back to all live experiences" at bounding box center [401, 47] width 69 height 6
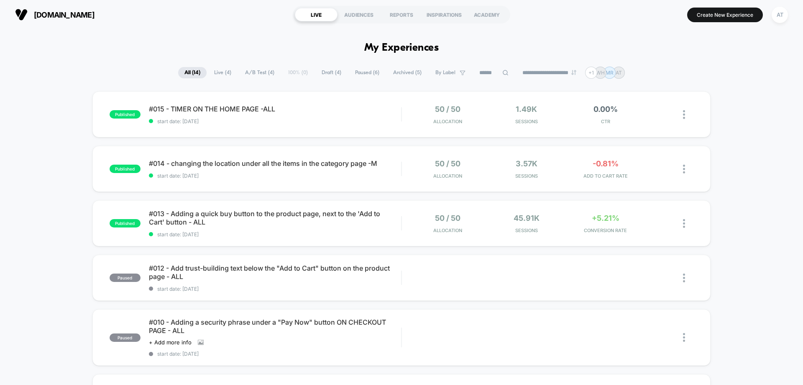
click at [296, 167] on div "#014 - changing the location under all the items in the category page -M Click …" at bounding box center [275, 169] width 252 height 20
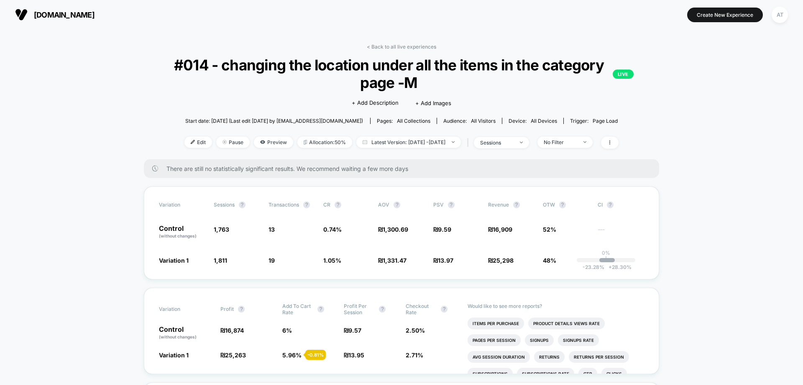
click at [449, 143] on span "Latest Version: [DATE] - [DATE]" at bounding box center [409, 141] width 105 height 11
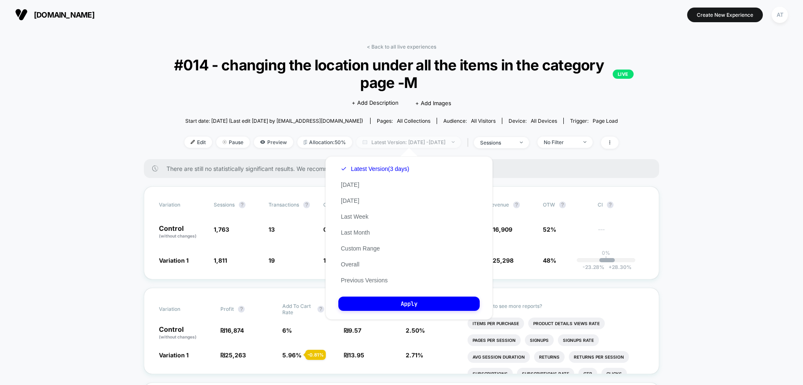
click at [449, 143] on span "Latest Version: [DATE] - [DATE]" at bounding box center [409, 141] width 105 height 11
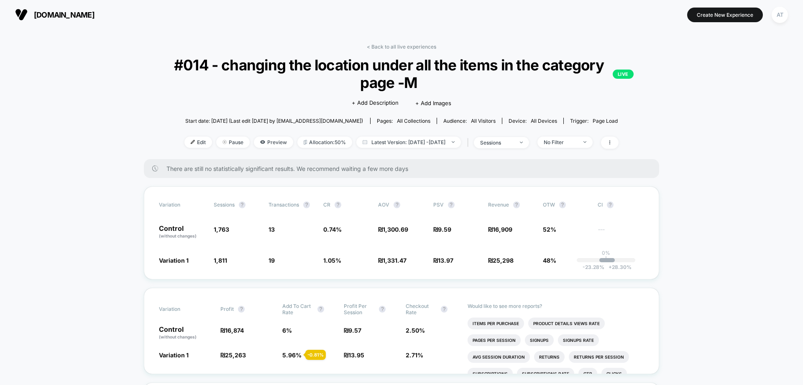
click at [412, 47] on link "< Back to all live experiences" at bounding box center [401, 47] width 69 height 6
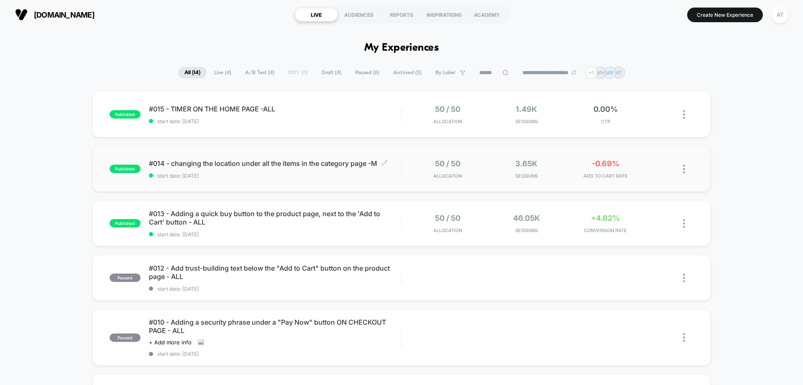
click at [283, 167] on span "#014 - changing the location under all the items in the category page -M Click …" at bounding box center [275, 163] width 252 height 8
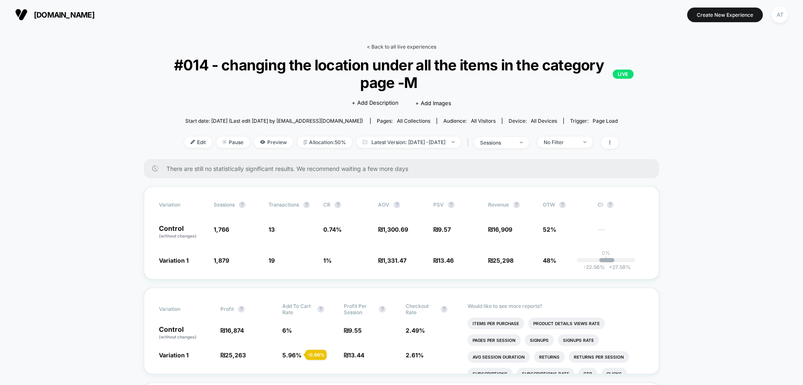
click at [430, 44] on link "< Back to all live experiences" at bounding box center [401, 47] width 69 height 6
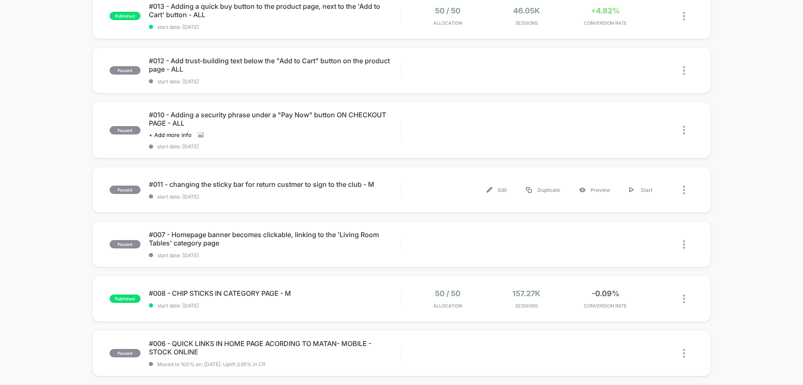
scroll to position [209, 0]
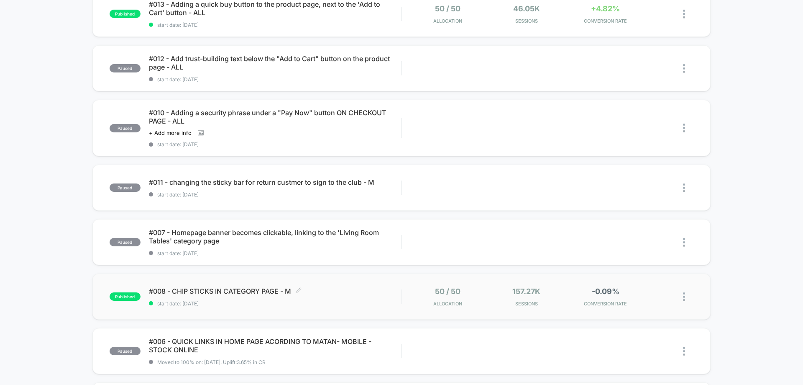
click at [248, 293] on span "#008 - CHIP STICKS IN CATEGORY PAGE - M Click to edit experience details" at bounding box center [275, 291] width 252 height 8
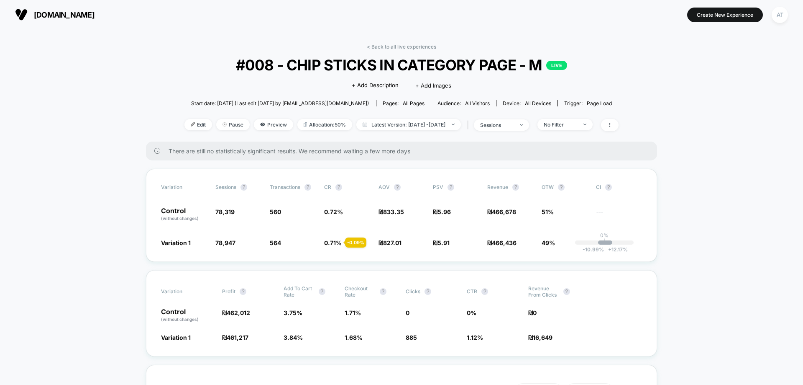
drag, startPoint x: 78, startPoint y: 161, endPoint x: 177, endPoint y: 146, distance: 100.7
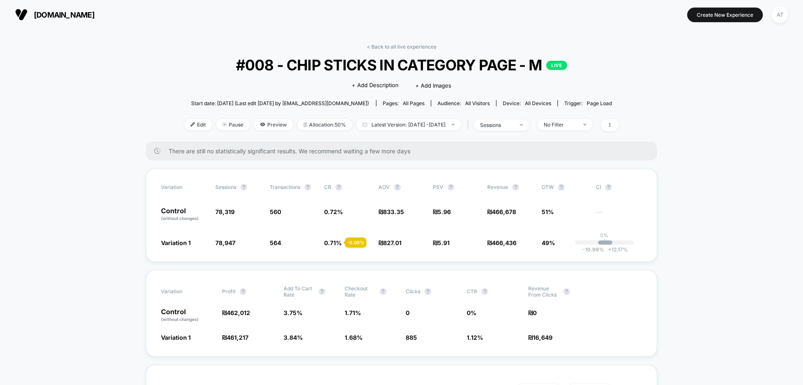
drag, startPoint x: 115, startPoint y: 80, endPoint x: 205, endPoint y: 51, distance: 93.8
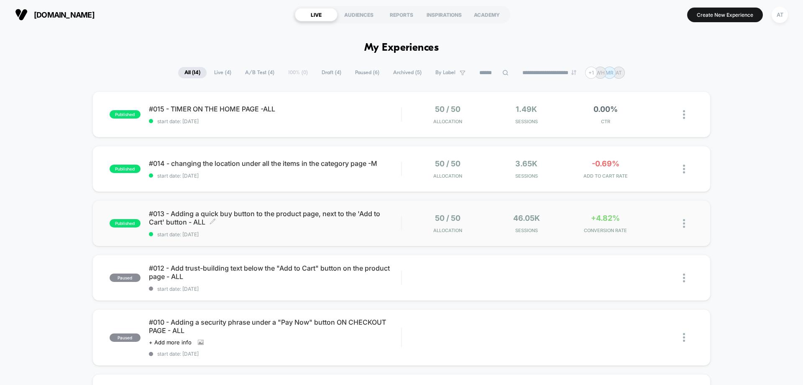
click at [279, 227] on div "#013 - Adding a quick buy button to the product page, next to the 'Add to Cart'…" at bounding box center [275, 223] width 252 height 28
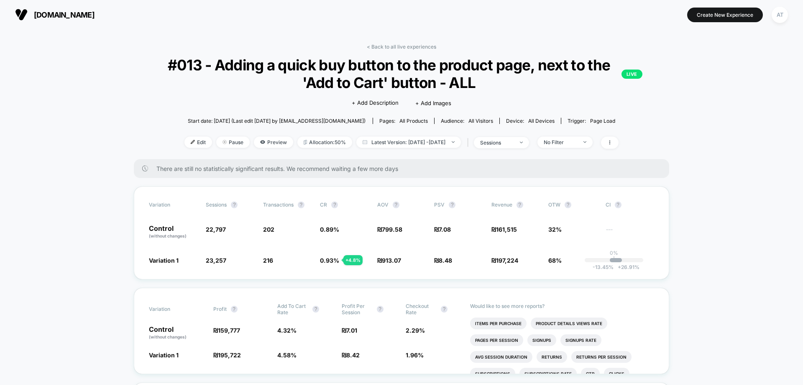
drag, startPoint x: 736, startPoint y: 128, endPoint x: 734, endPoint y: 133, distance: 5.1
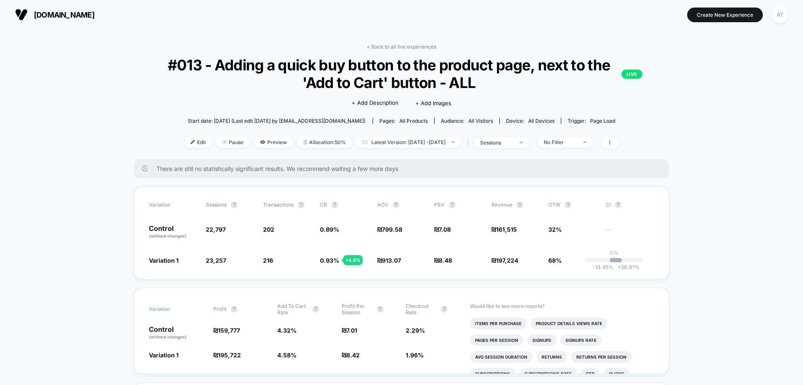
click at [635, 214] on div "Variation Sessions ? Transactions ? CR ? AOV ? PSV ? Revenue ? OTW ? CI ? Contr…" at bounding box center [402, 232] width 536 height 93
click at [553, 264] on span "68%" at bounding box center [573, 260] width 49 height 8
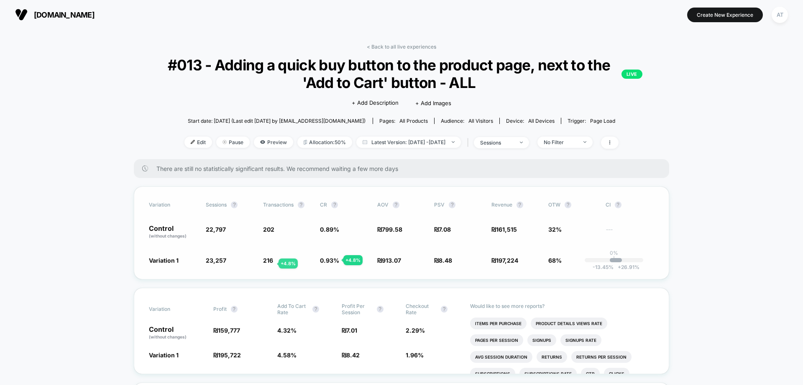
click at [269, 263] on span "216" at bounding box center [268, 260] width 10 height 7
